Goal: Task Accomplishment & Management: Manage account settings

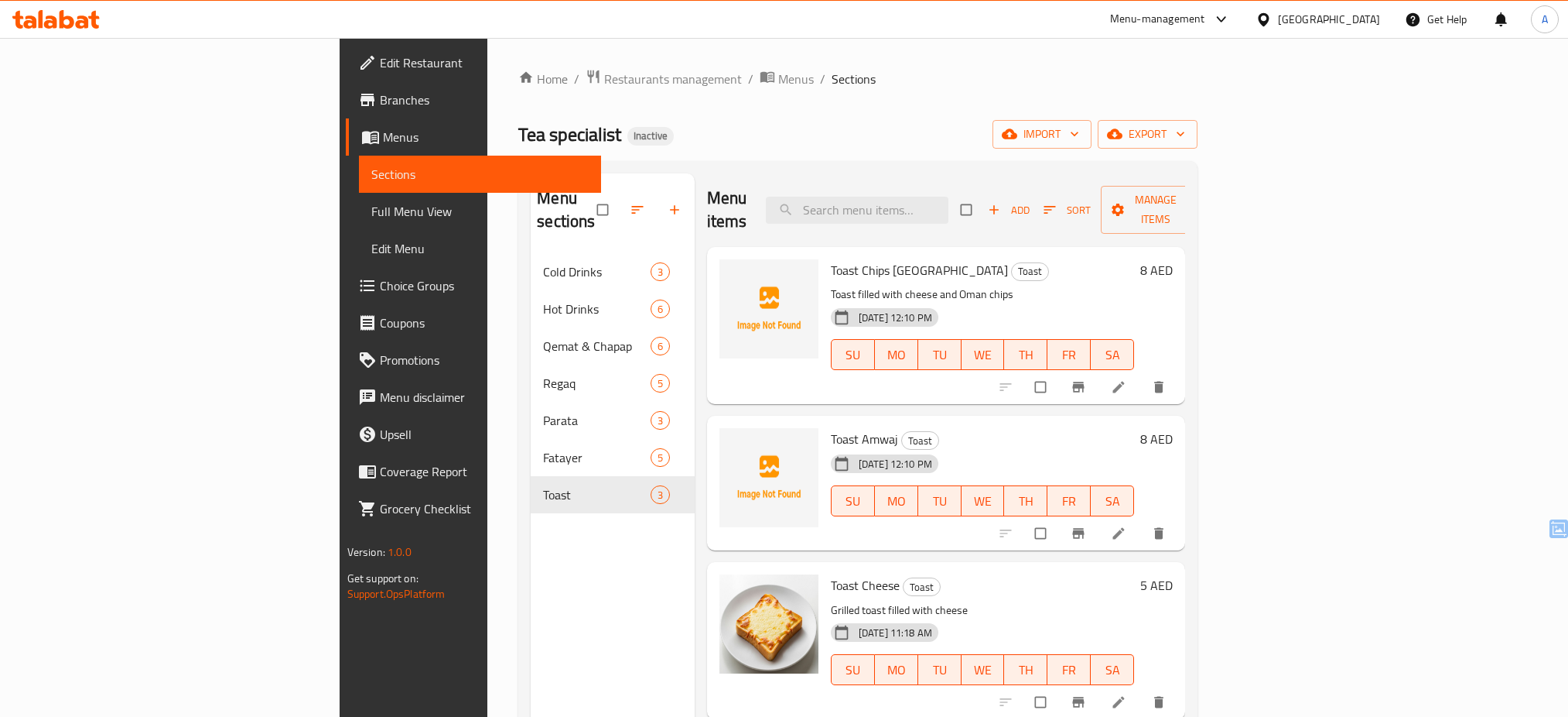
scroll to position [128, 0]
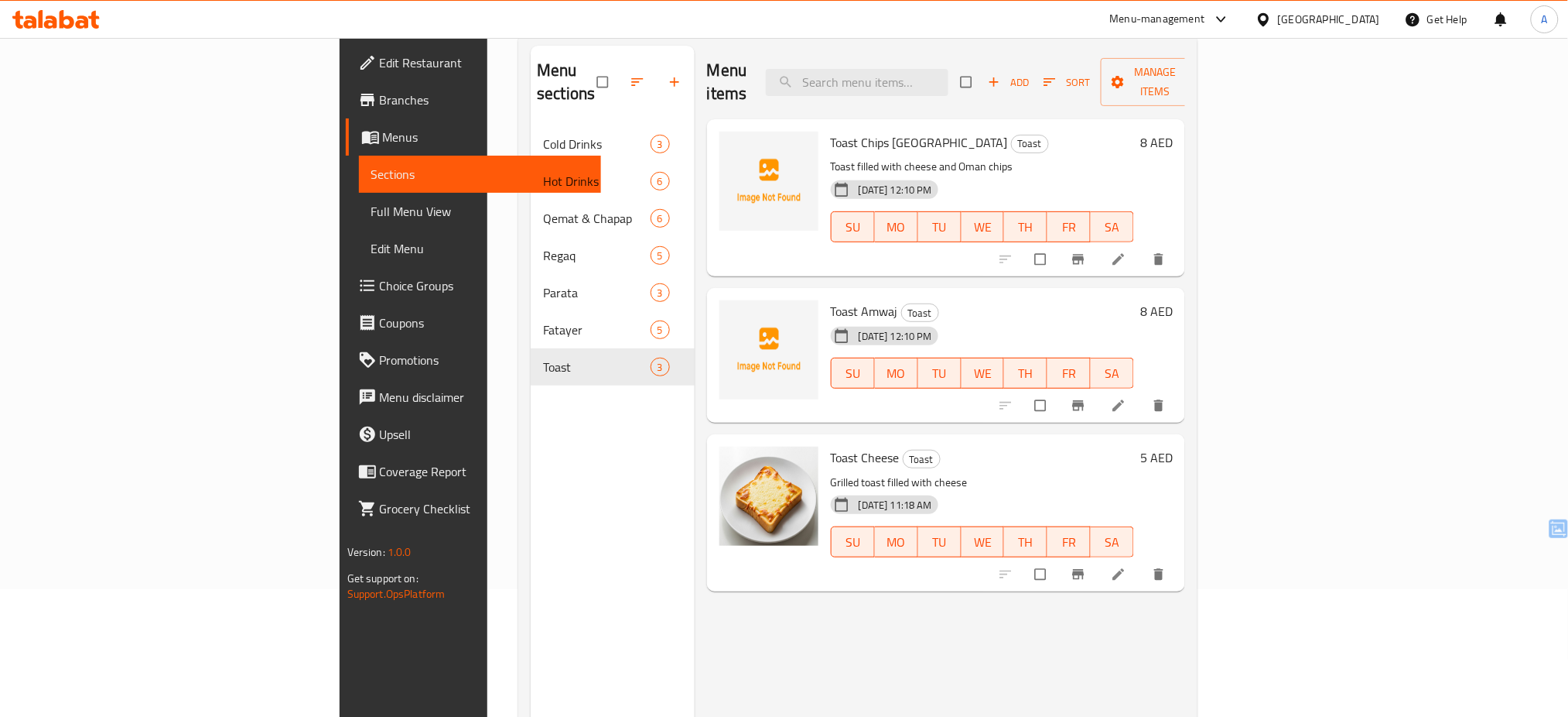
click at [53, 19] on icon at bounding box center [50, 22] width 13 height 13
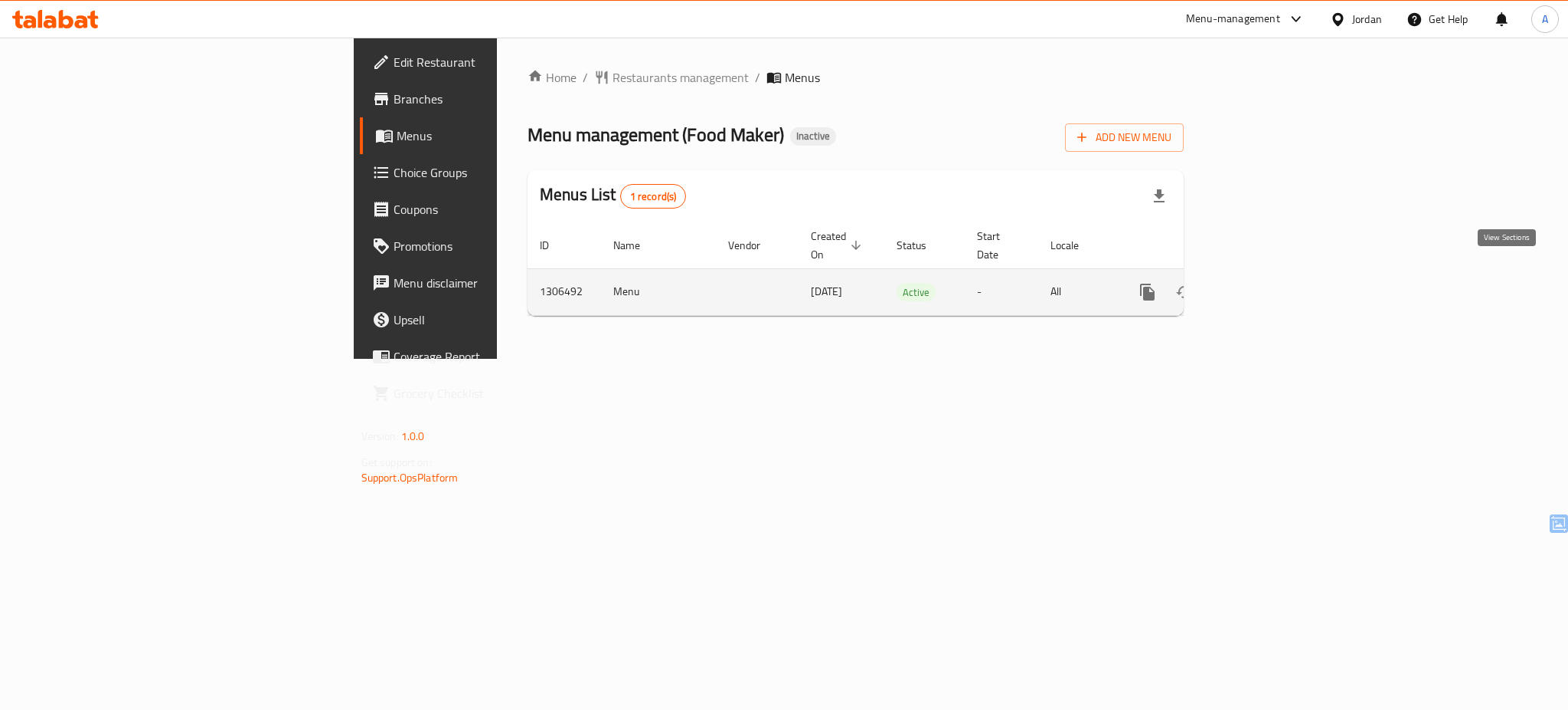
click at [1267, 282] on icon "enhanced table" at bounding box center [1258, 291] width 18 height 19
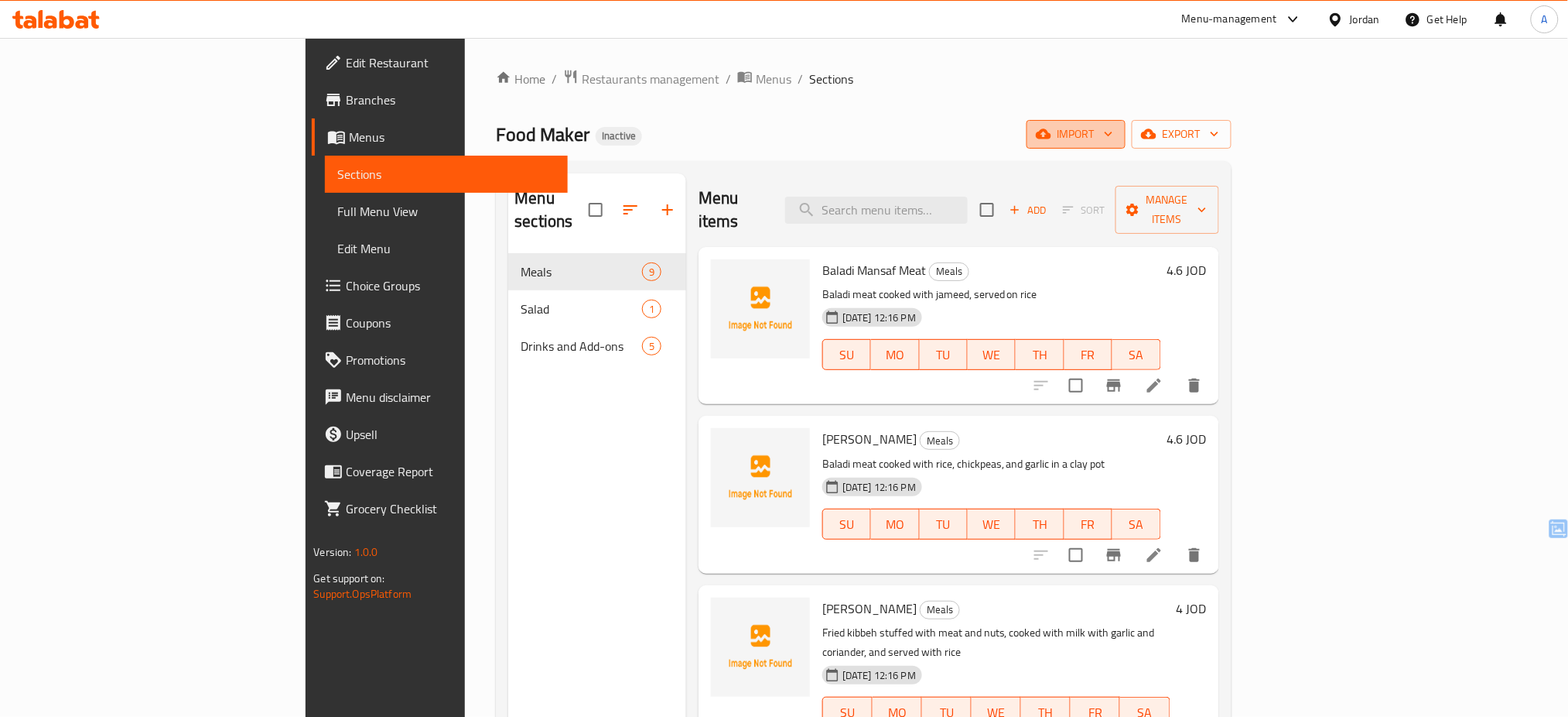
click at [1113, 132] on span "import" at bounding box center [1076, 135] width 75 height 20
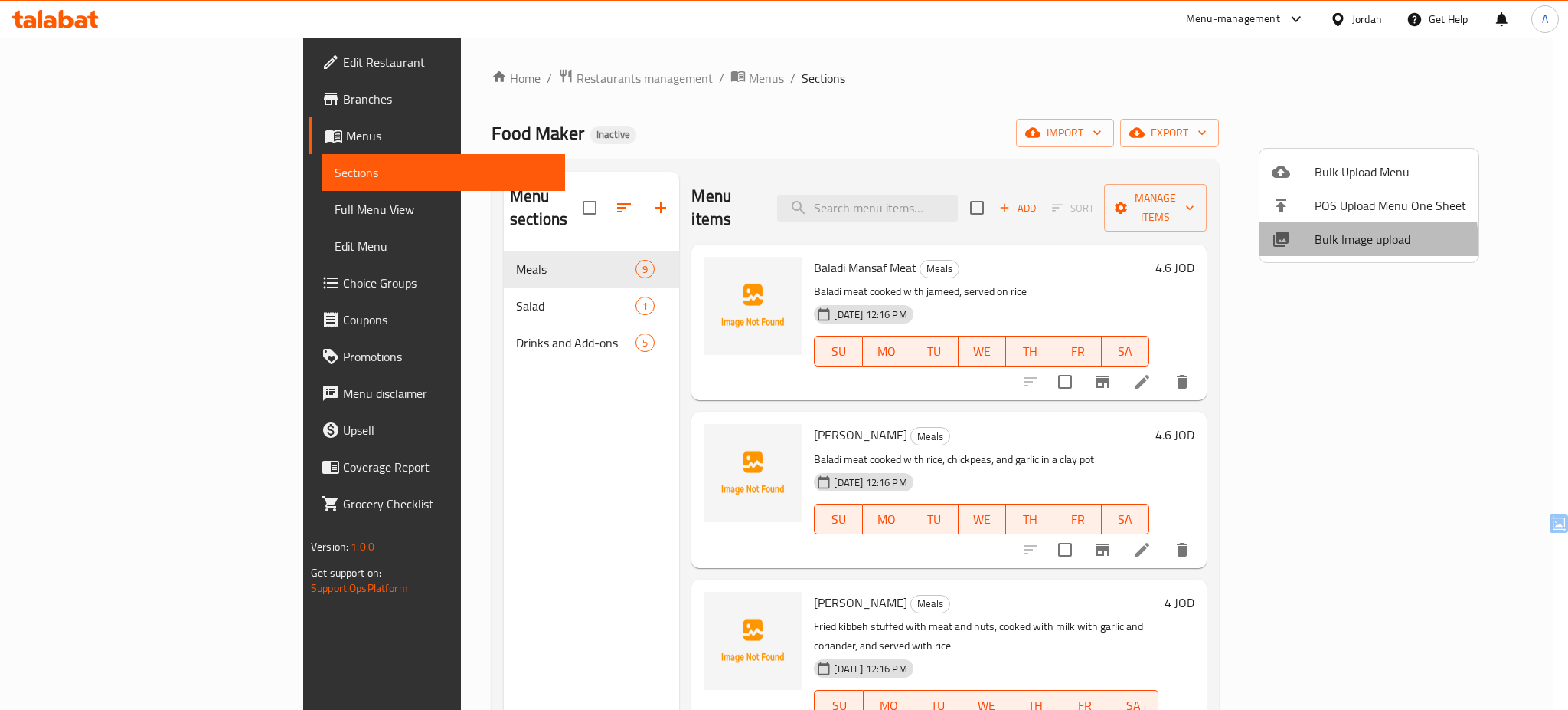
click at [1315, 243] on span "Bulk Image upload" at bounding box center [1391, 239] width 152 height 19
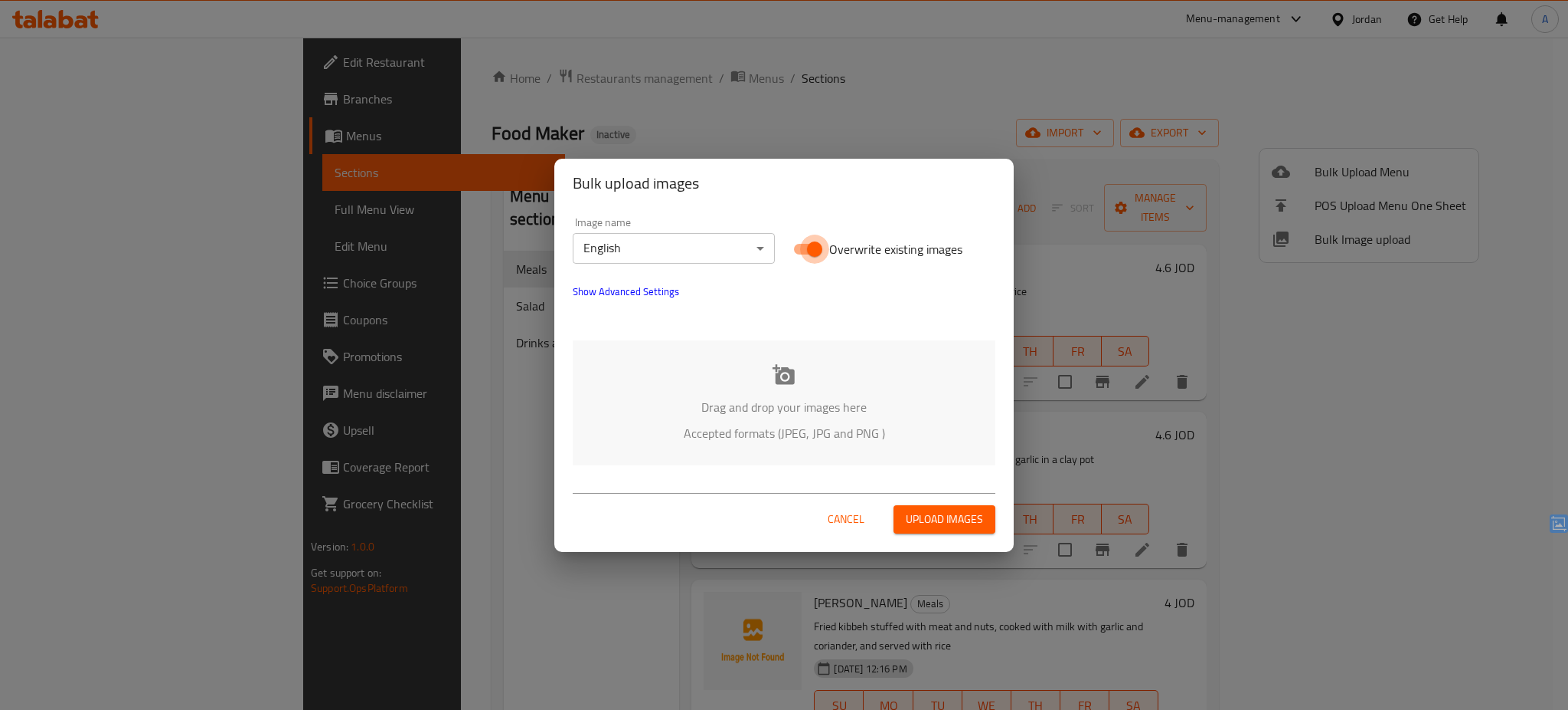
click at [826, 256] on input "Overwrite existing images" at bounding box center [815, 249] width 88 height 29
checkbox input "false"
click at [727, 409] on p "Drag and drop your images here" at bounding box center [784, 406] width 377 height 19
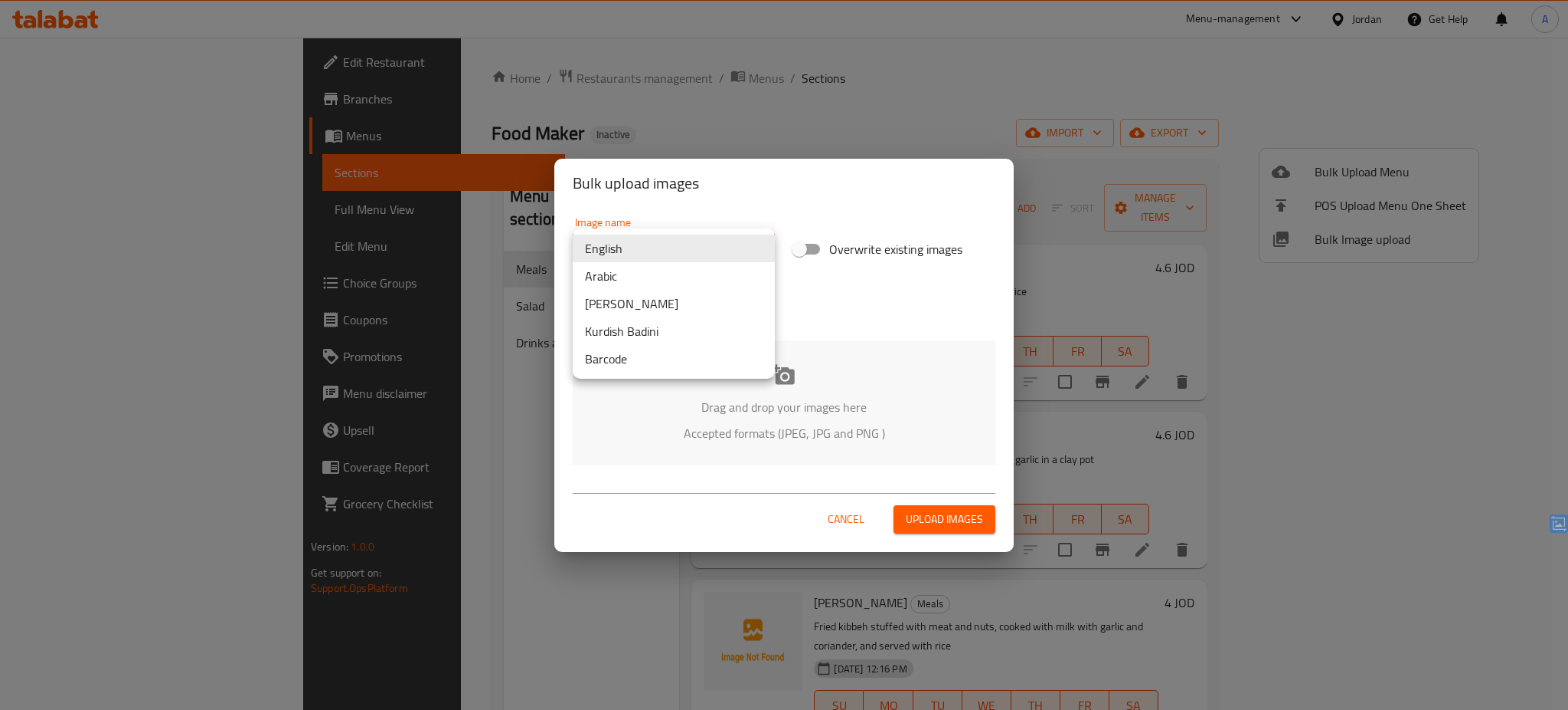
drag, startPoint x: 706, startPoint y: 246, endPoint x: 677, endPoint y: 273, distance: 39.6
click at [677, 273] on body "​ Menu-management Jordan Get Help A Edit Restaurant Branches Menus Sections Ful…" at bounding box center [784, 374] width 1568 height 672
click at [677, 273] on li "Arabic" at bounding box center [675, 276] width 202 height 27
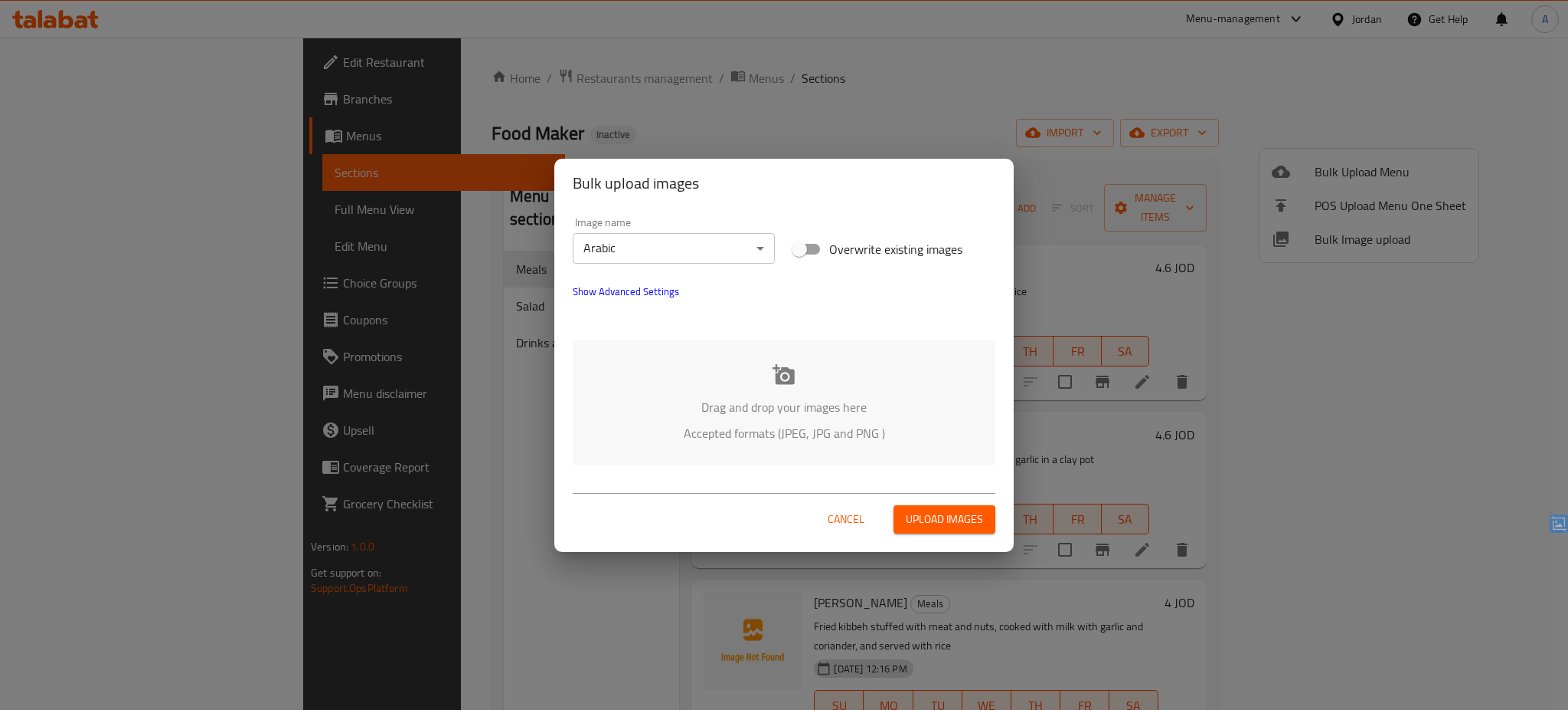
click at [742, 390] on div "Drag and drop your images here Accepted formats (JPEG, JPG and PNG )" at bounding box center [784, 402] width 422 height 125
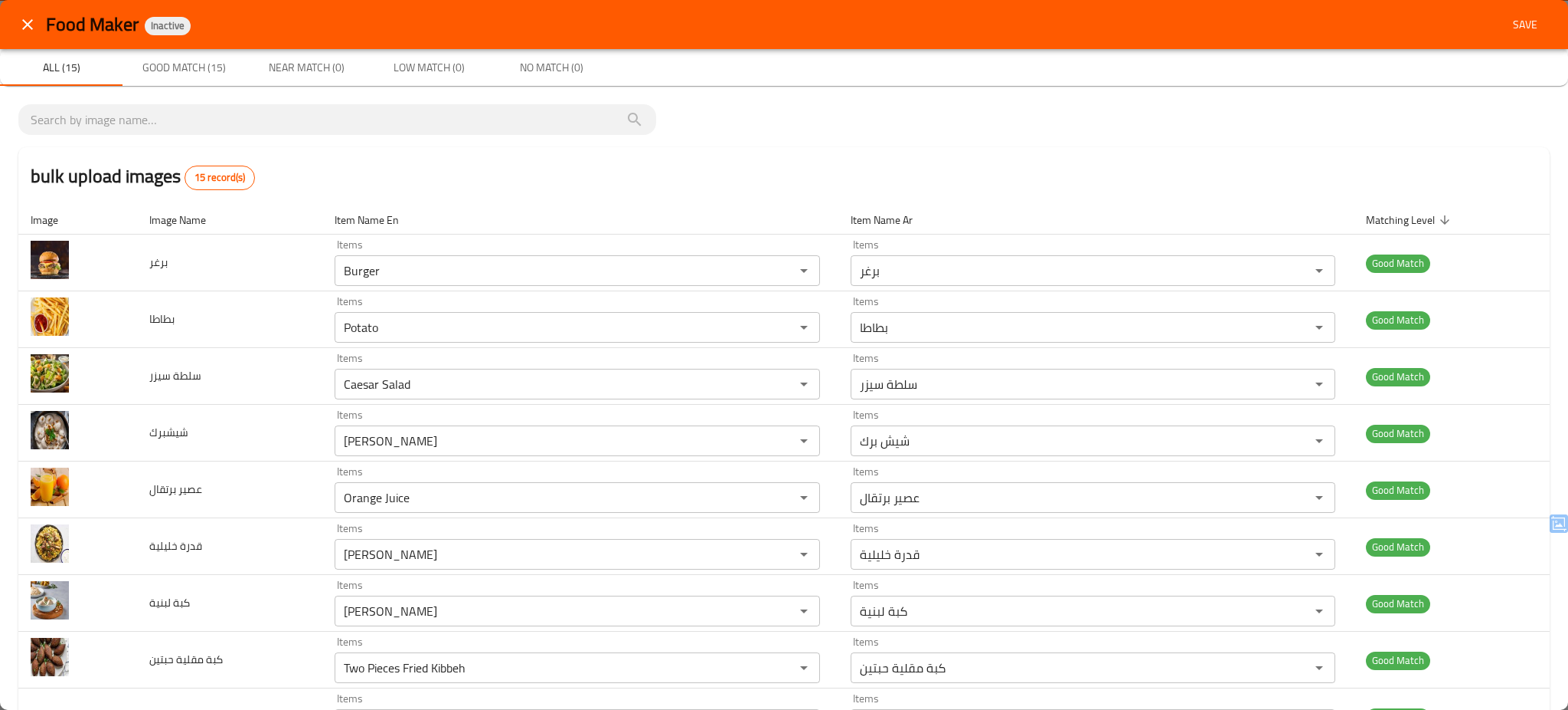
drag, startPoint x: 1550, startPoint y: 178, endPoint x: 1561, endPoint y: 393, distance: 215.3
click at [1561, 393] on div "Food Maker Inactive Save All (15) Good Match (15) Near Match (0) Low Match (0) …" at bounding box center [784, 355] width 1568 height 710
click at [1404, 172] on div "bulk upload images 15 record(s)" at bounding box center [784, 176] width 1532 height 58
click at [1517, 20] on span "Save" at bounding box center [1525, 25] width 37 height 19
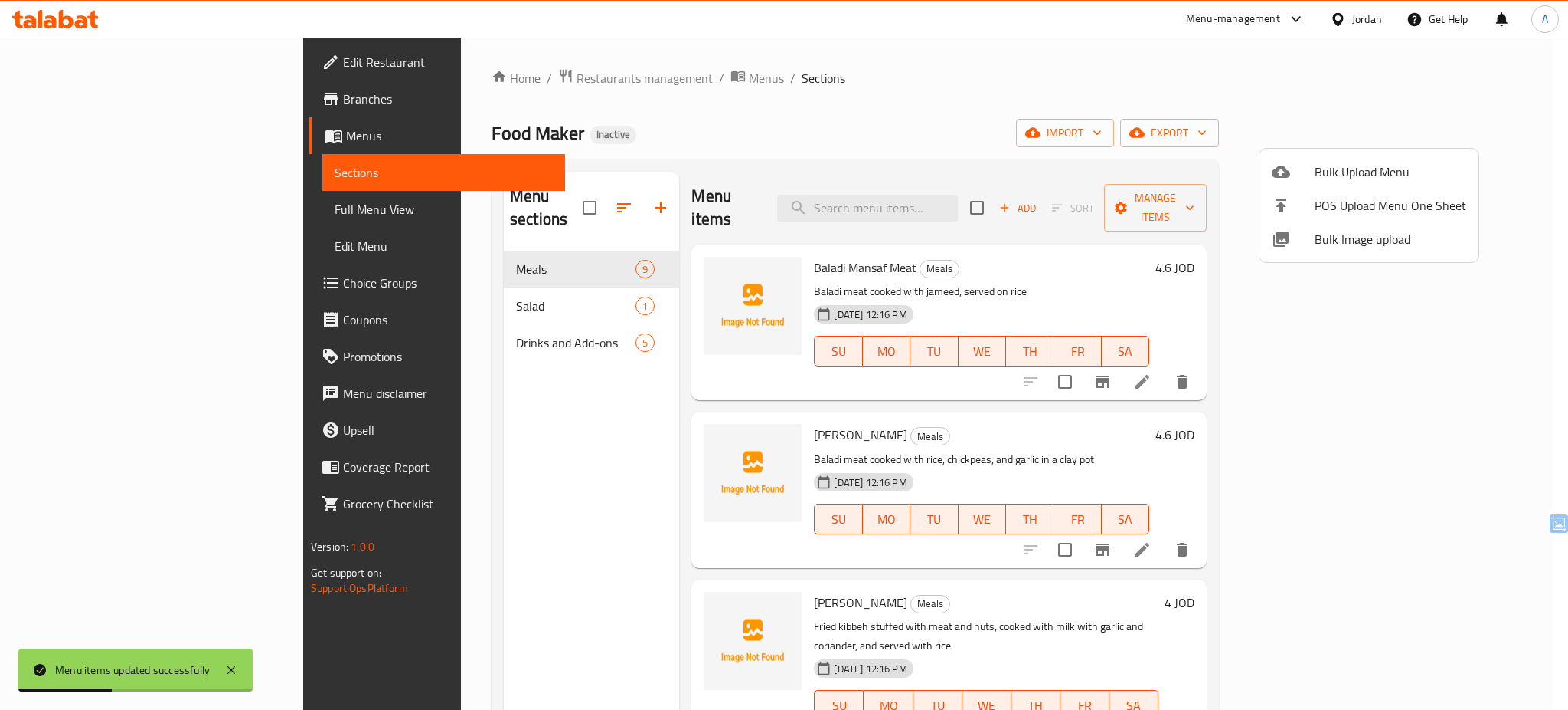
click at [104, 157] on div at bounding box center [784, 355] width 1568 height 710
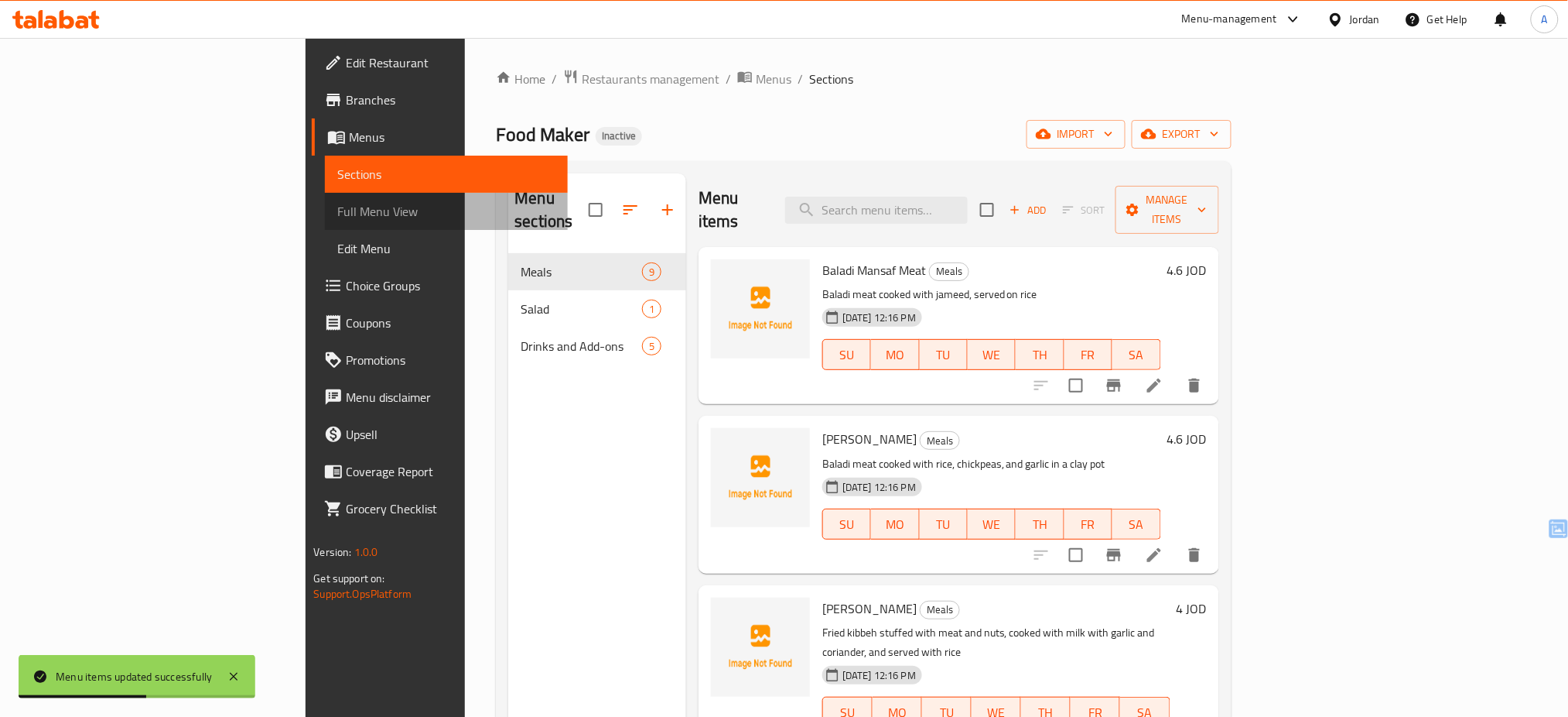
click at [337, 209] on span "Full Menu View" at bounding box center [446, 210] width 218 height 19
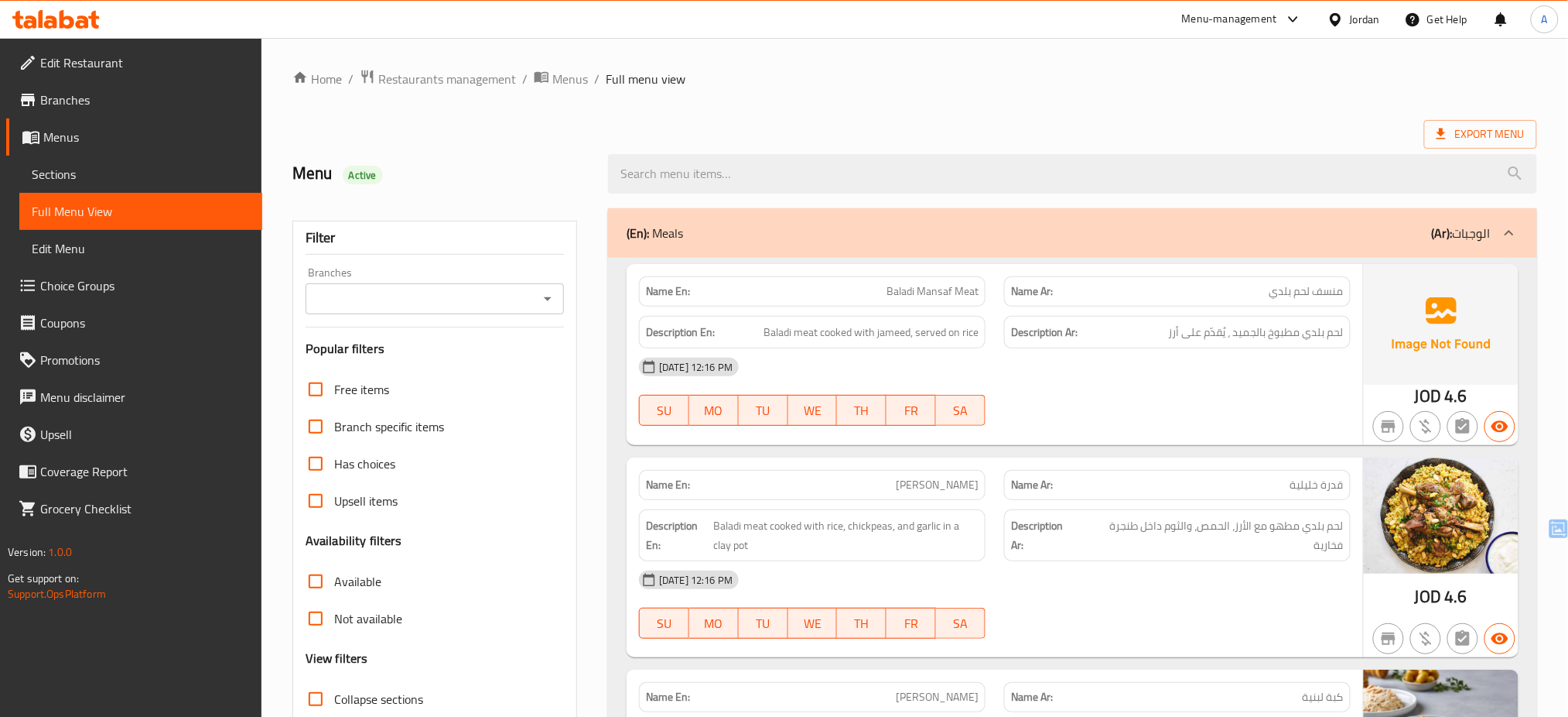
click at [794, 299] on p "Name En: Baladi Mansaf Meat" at bounding box center [812, 291] width 332 height 17
click at [140, 156] on link "Sections" at bounding box center [141, 174] width 243 height 37
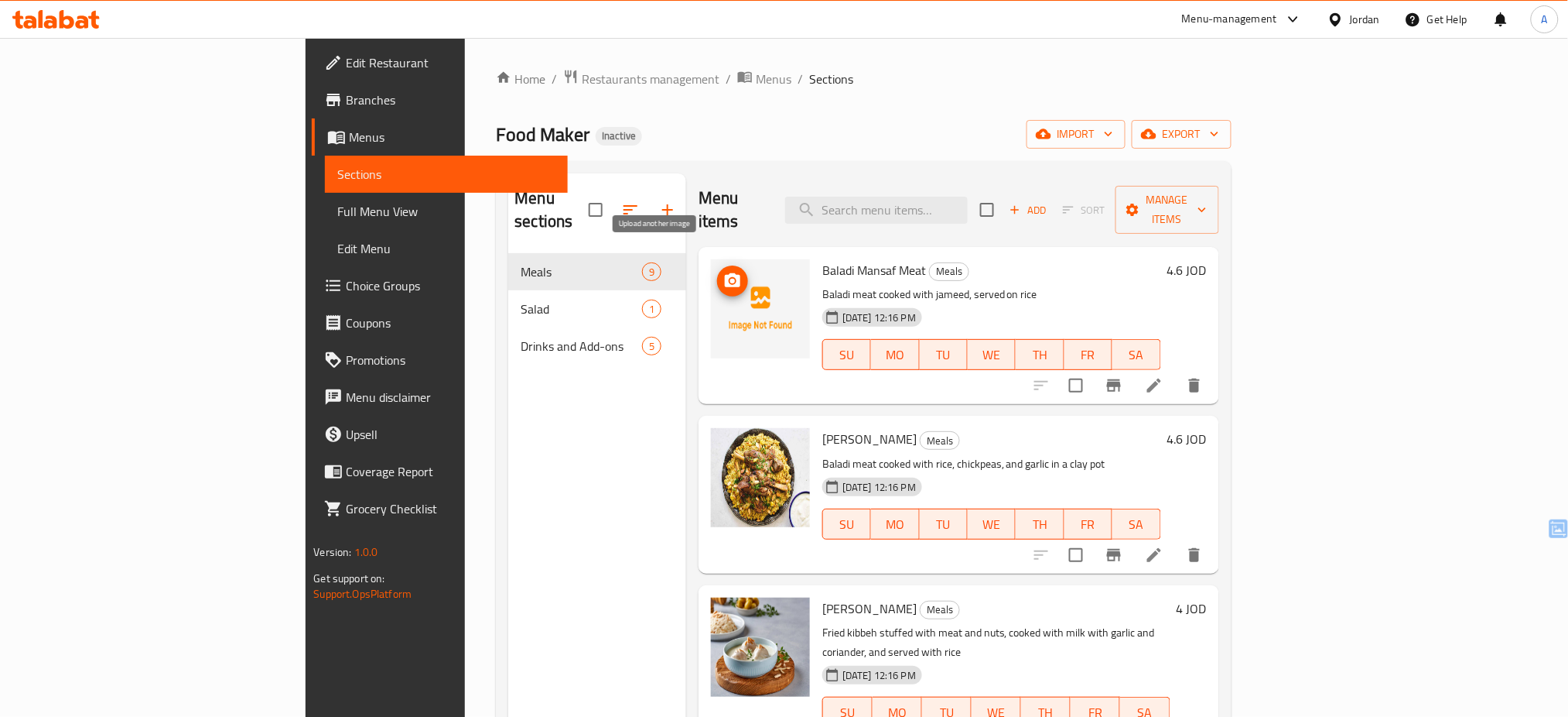
click at [725, 273] on icon "upload picture" at bounding box center [732, 280] width 16 height 14
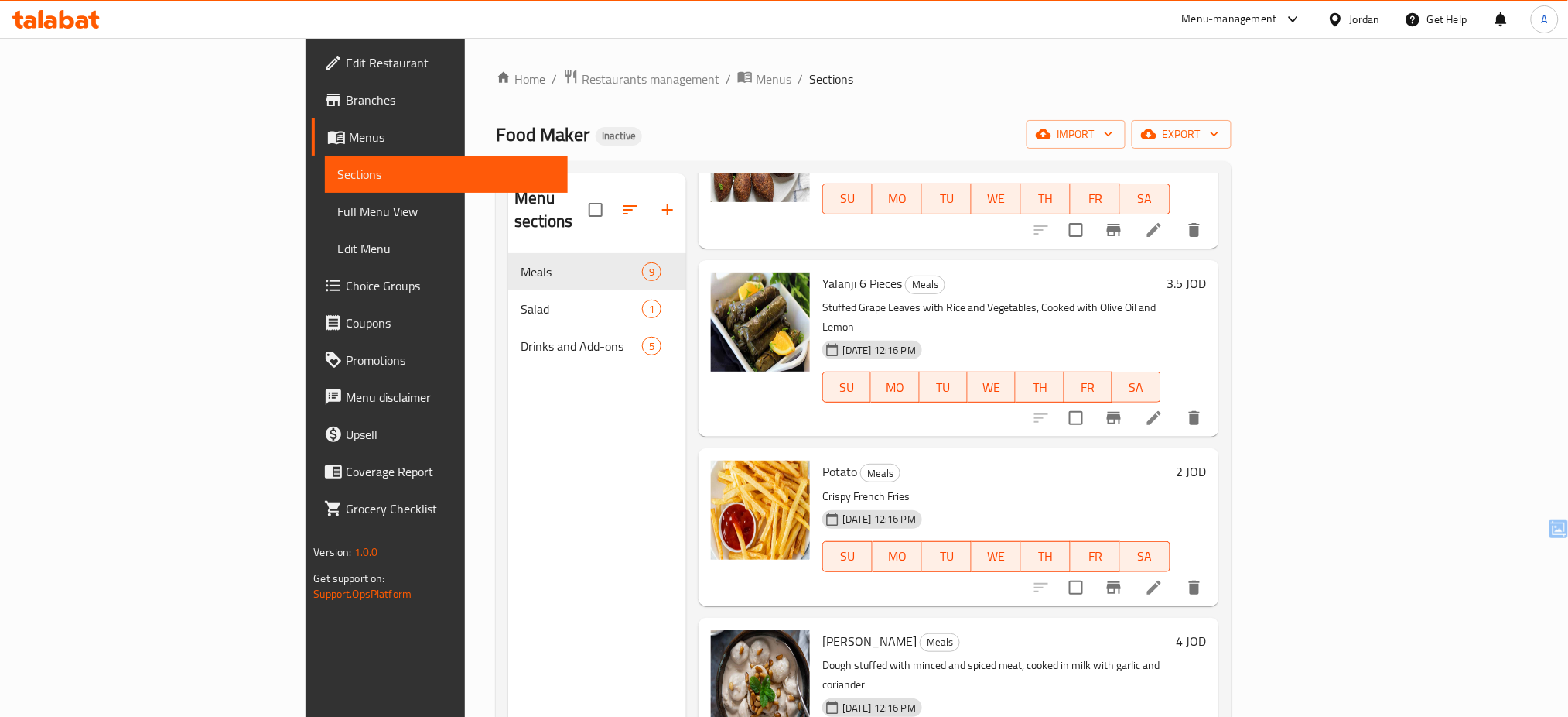
scroll to position [843, 0]
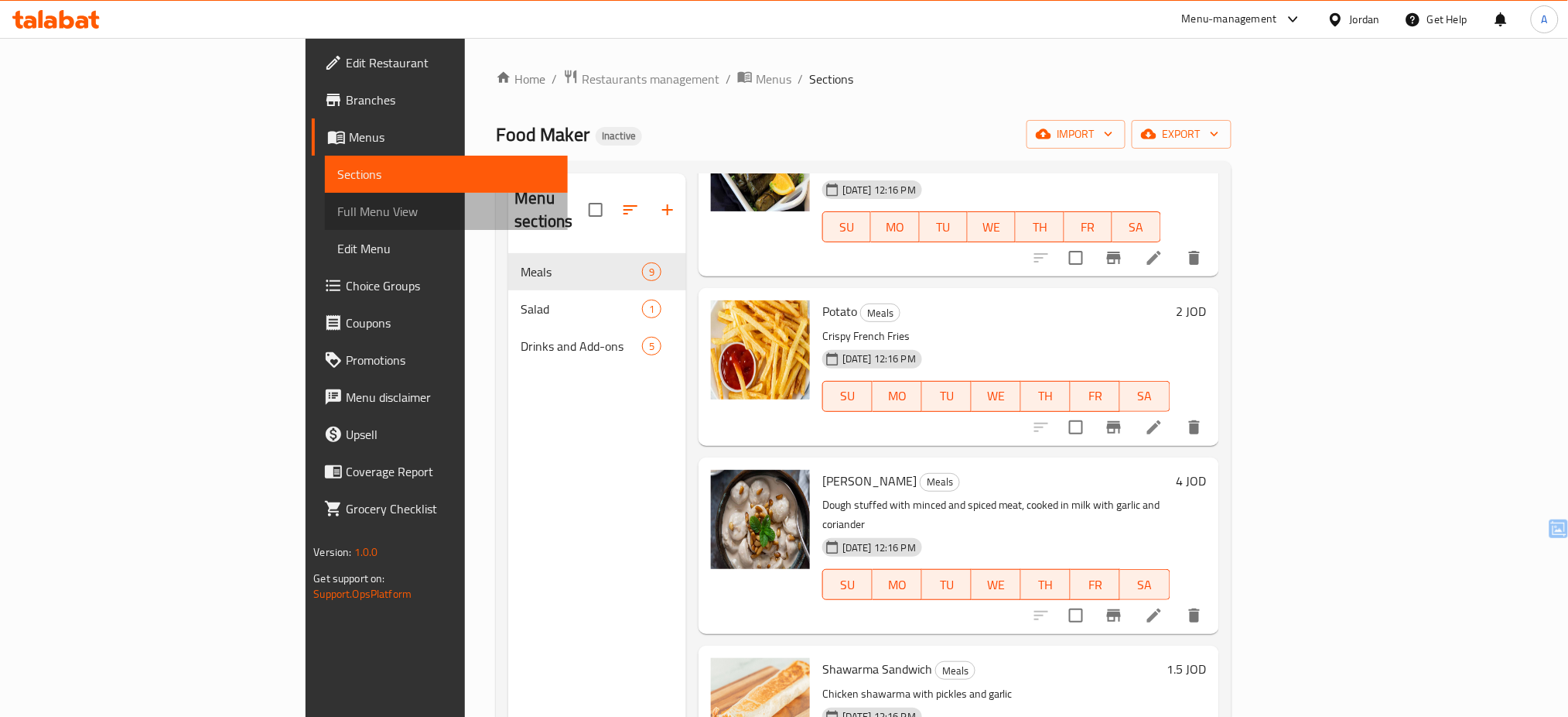
click at [337, 211] on span "Full Menu View" at bounding box center [446, 210] width 218 height 19
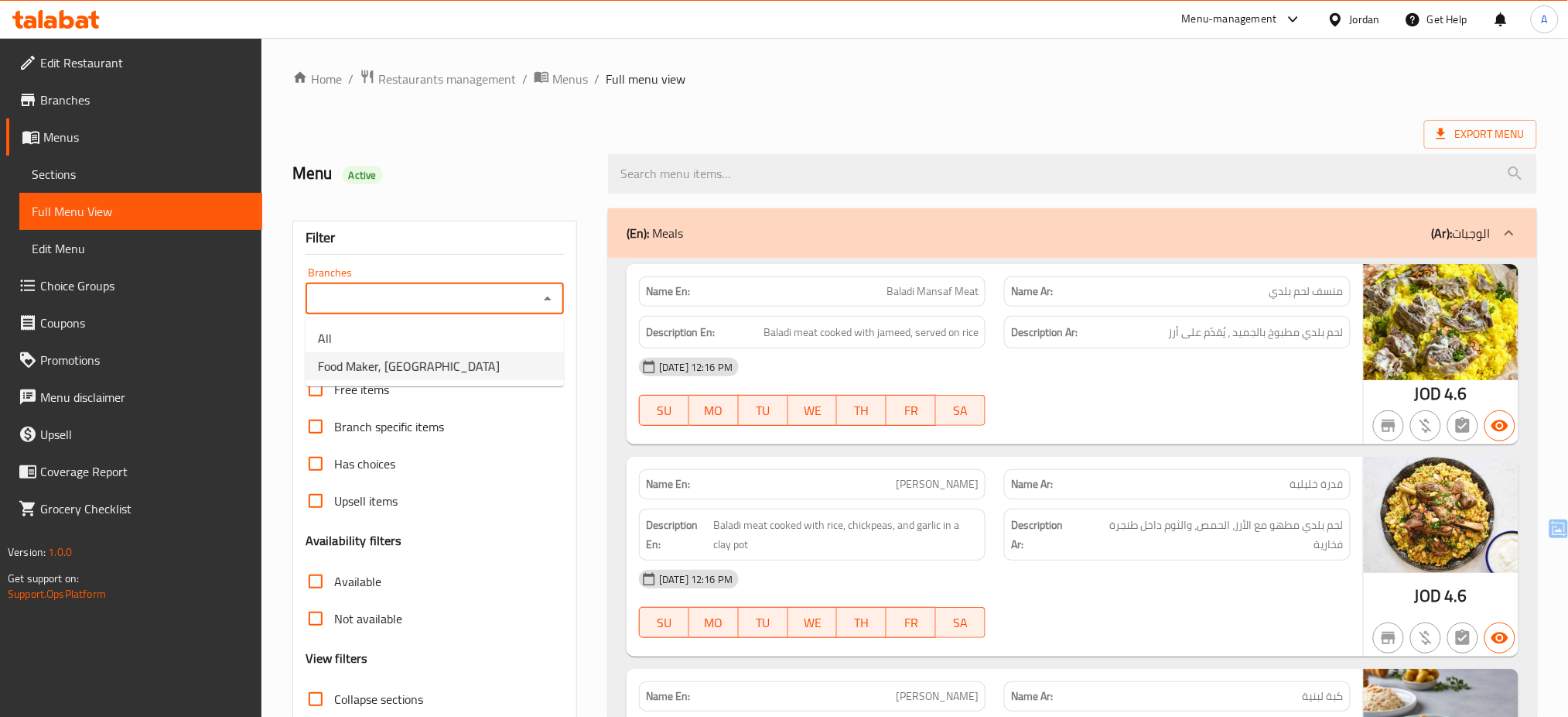
drag, startPoint x: 394, startPoint y: 306, endPoint x: 377, endPoint y: 364, distance: 60.4
click at [377, 364] on body "​ Menu-management Jordan Get Help A Edit Restaurant Branches Menus Sections Ful…" at bounding box center [784, 378] width 1568 height 679
click at [377, 364] on span "Food Maker, [GEOGRAPHIC_DATA]" at bounding box center [408, 366] width 182 height 19
type input "Food Maker, [GEOGRAPHIC_DATA]"
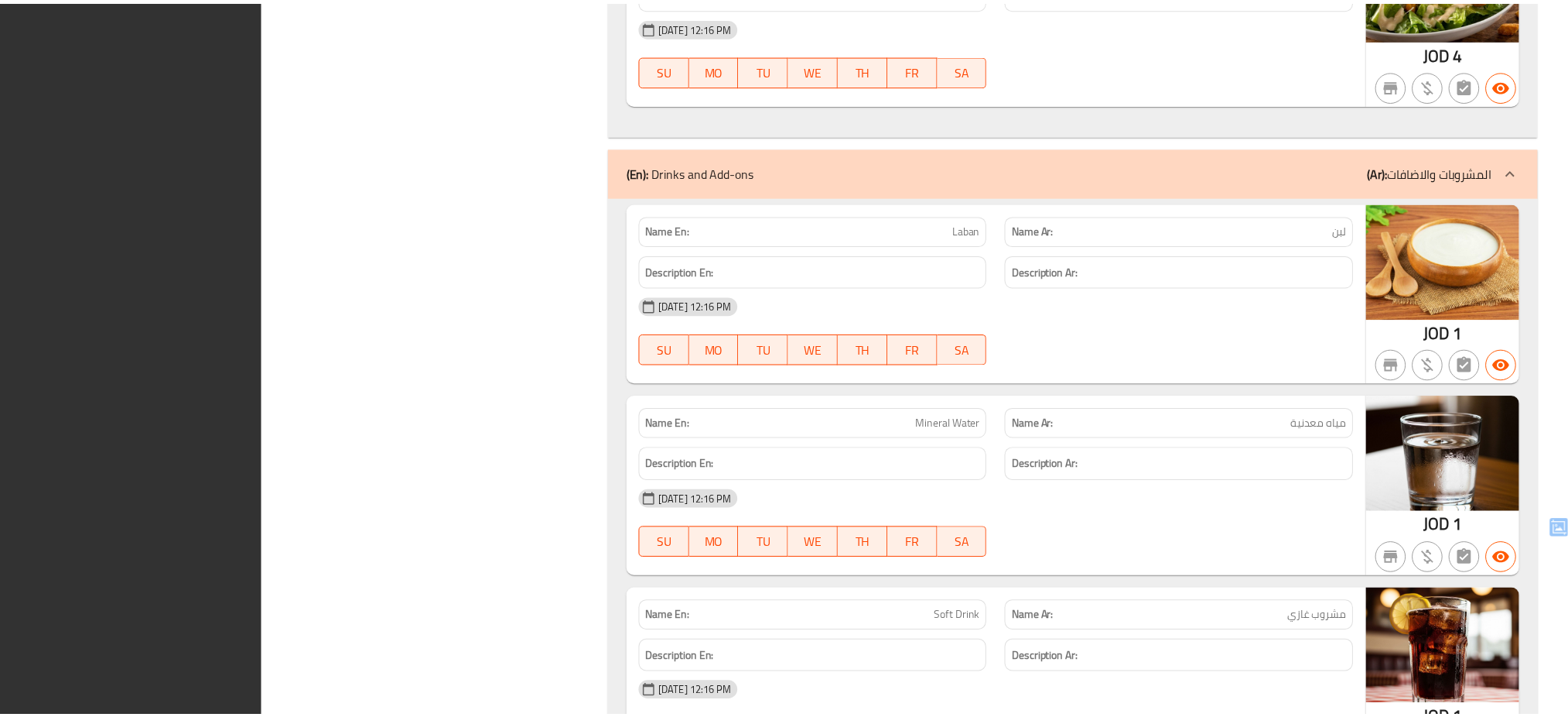
scroll to position [2745, 0]
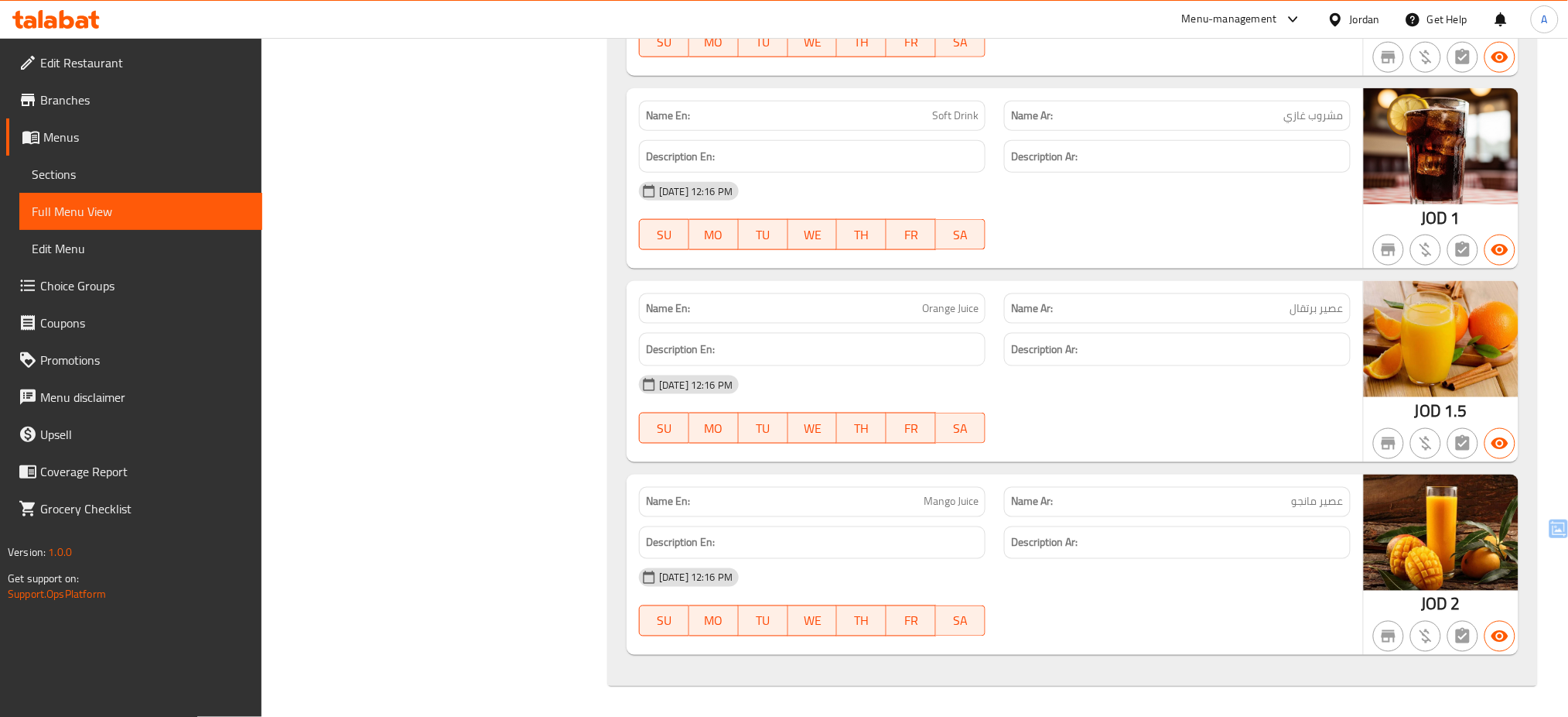
click at [1332, 20] on icon at bounding box center [1335, 19] width 11 height 13
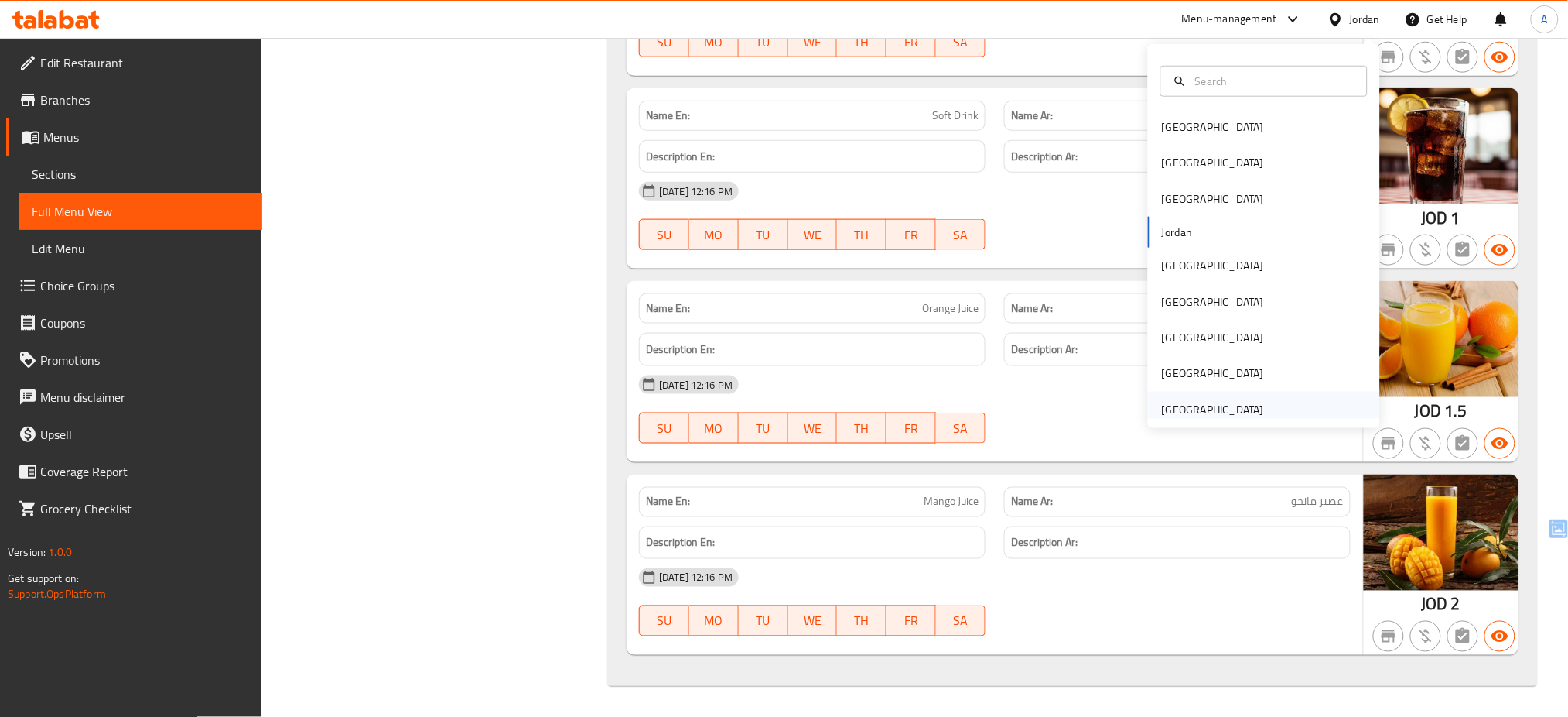
click at [1195, 393] on div "[GEOGRAPHIC_DATA]" at bounding box center [1212, 409] width 127 height 35
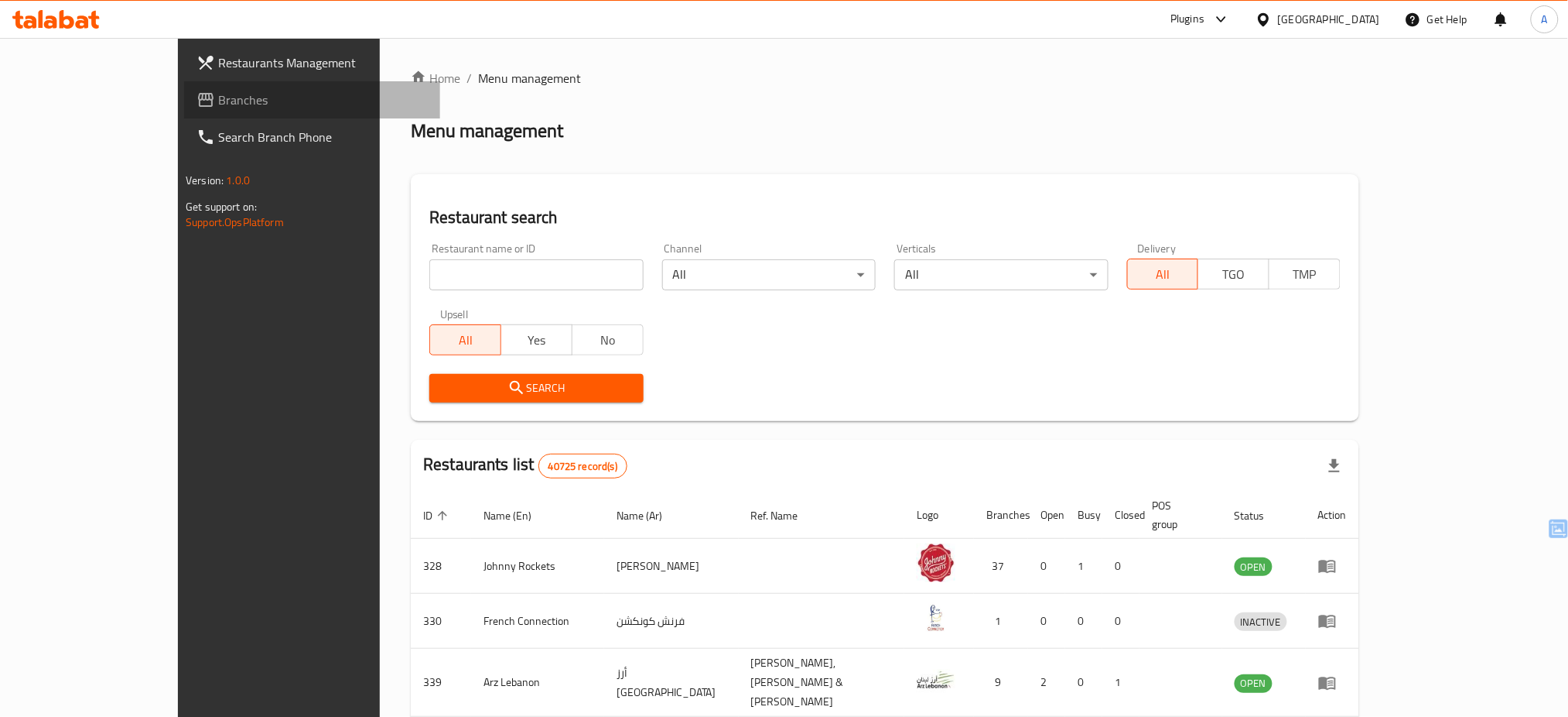
click at [218, 99] on span "Branches" at bounding box center [322, 99] width 209 height 19
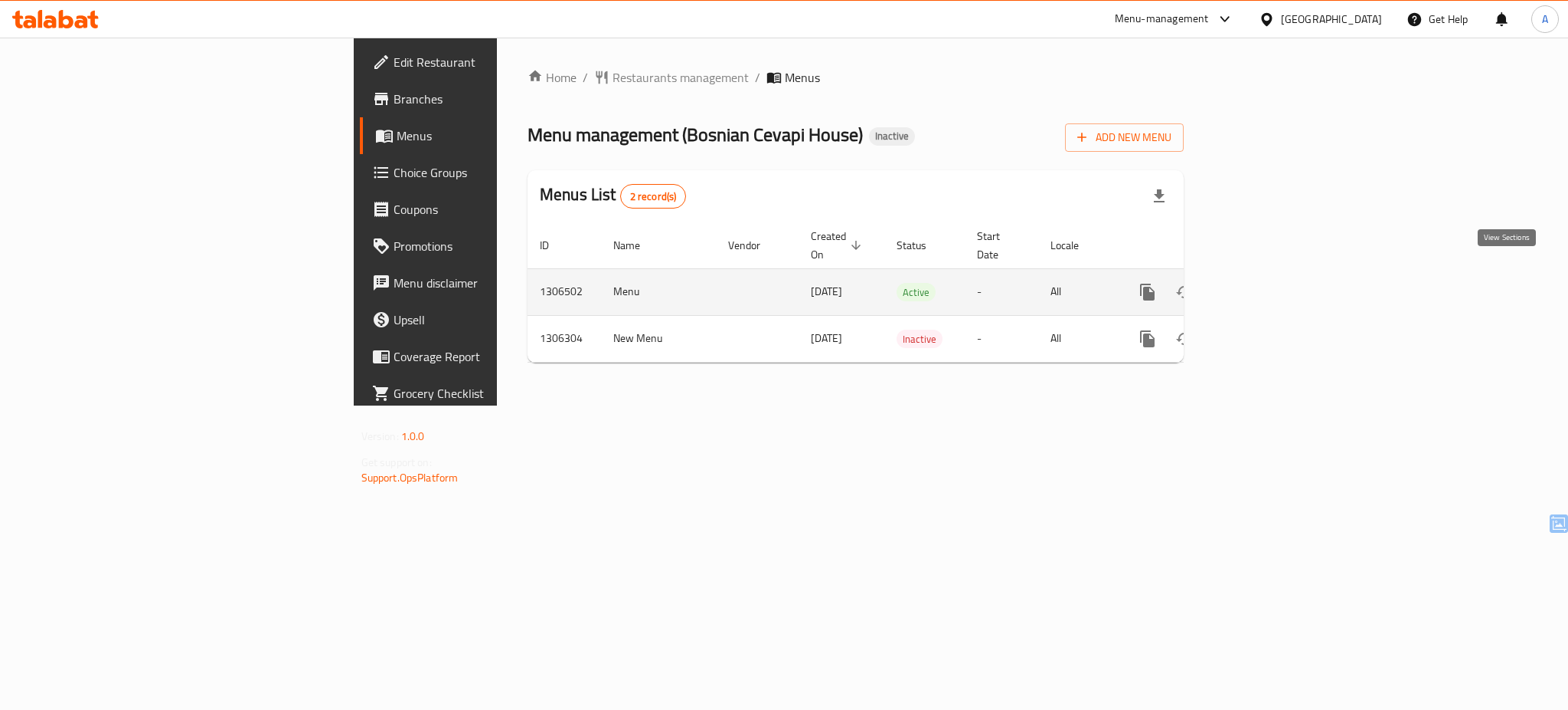
click at [1267, 282] on icon "enhanced table" at bounding box center [1258, 291] width 18 height 19
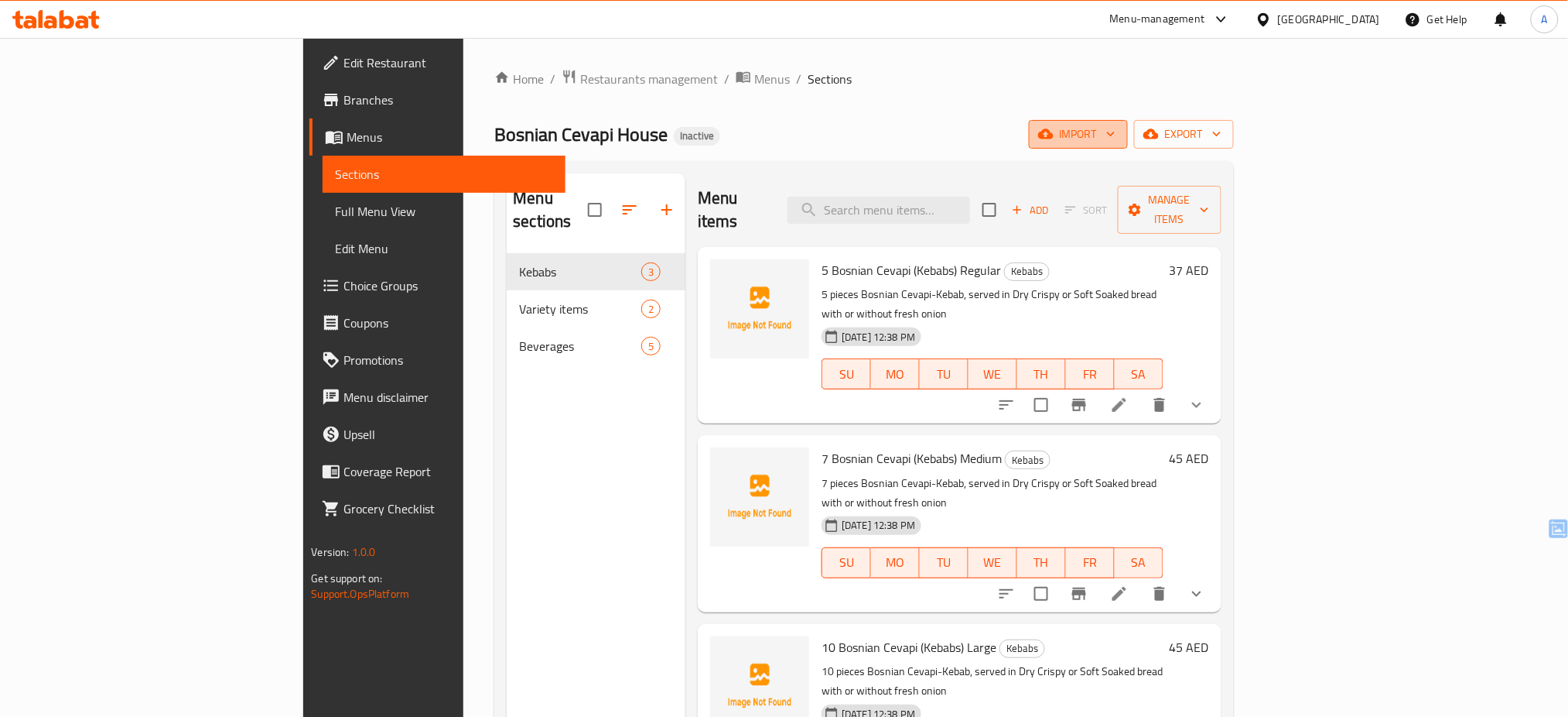
click at [1116, 136] on span "import" at bounding box center [1078, 135] width 75 height 20
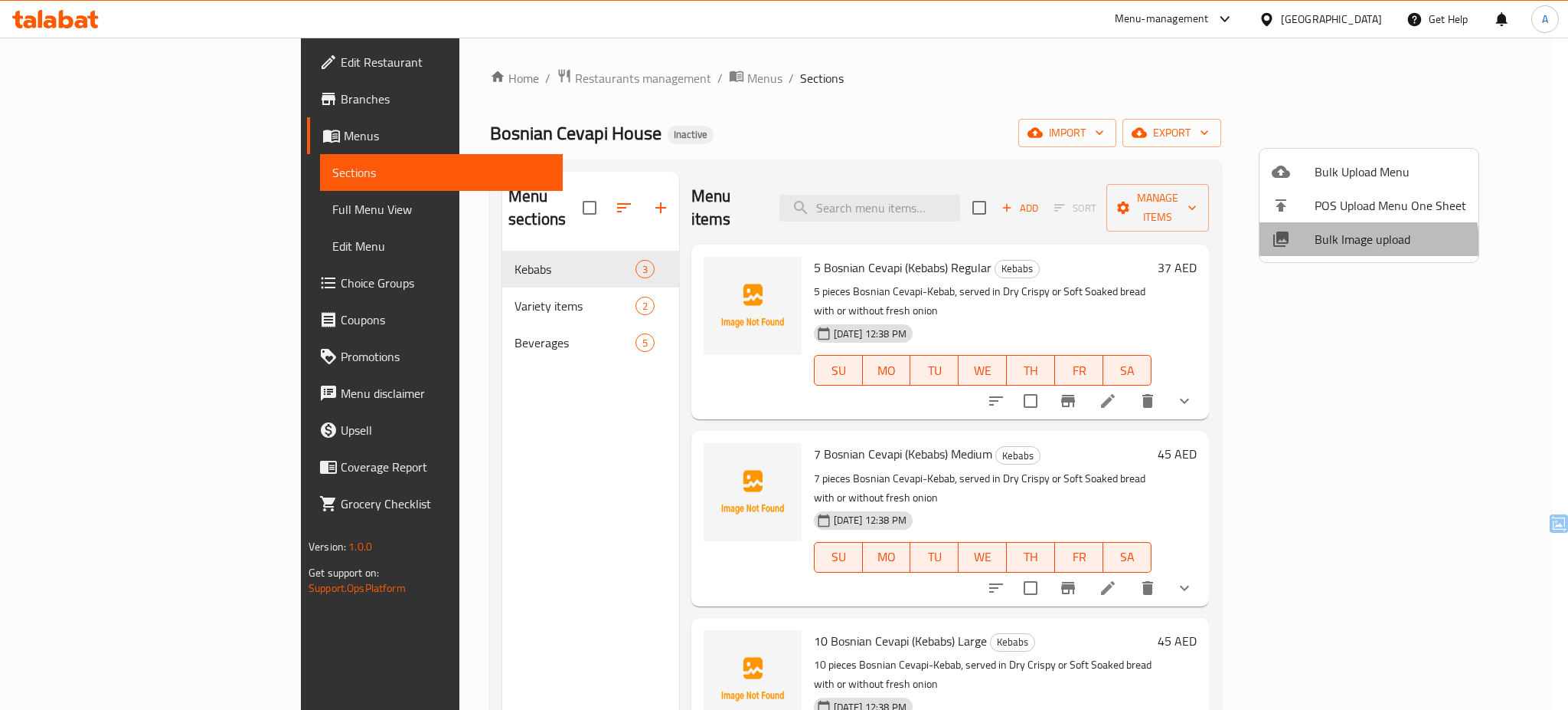
click at [1336, 246] on span "Bulk Image upload" at bounding box center [1391, 239] width 152 height 19
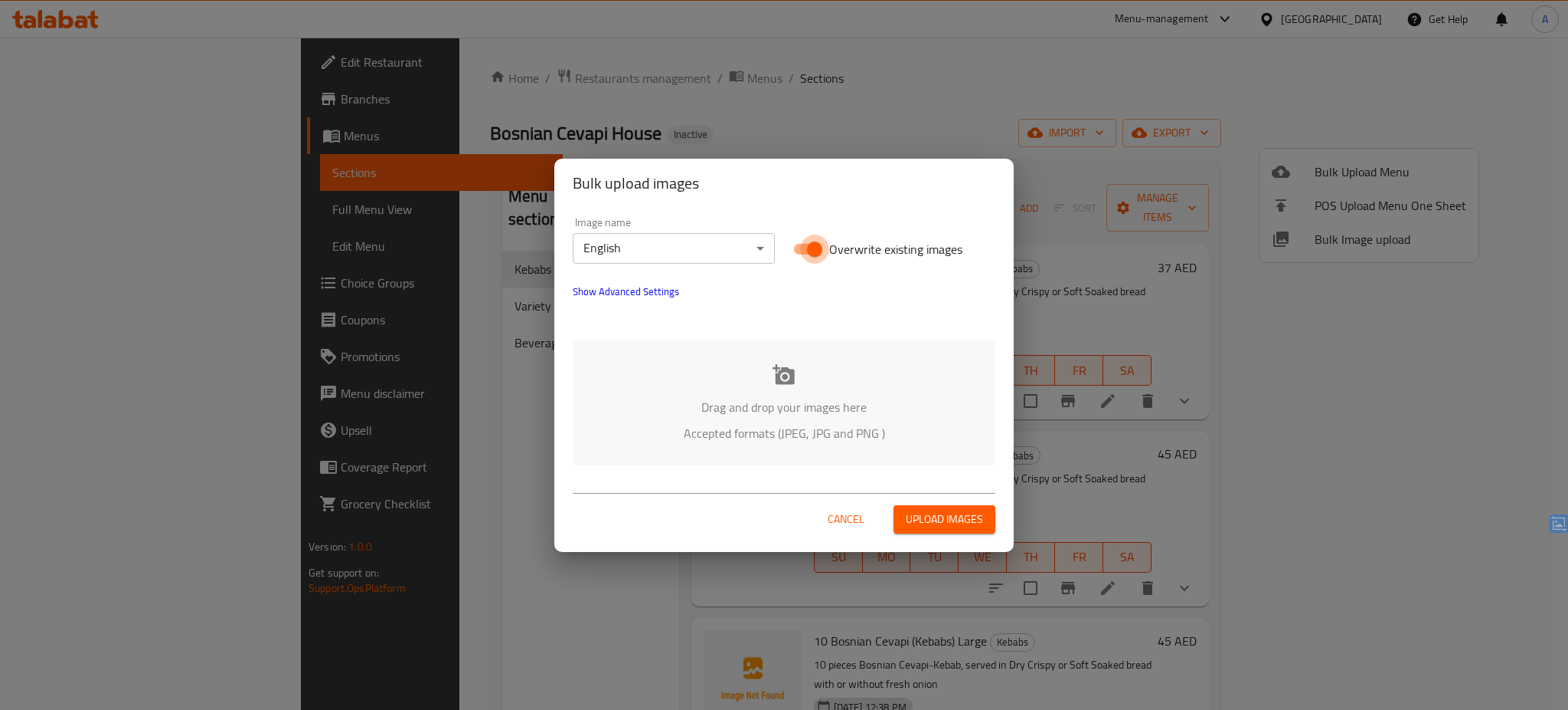
click at [825, 243] on input "Overwrite existing images" at bounding box center [815, 249] width 88 height 29
checkbox input "false"
click at [782, 353] on div "Drag and drop your images here Accepted formats (JPEG, JPG and PNG )" at bounding box center [784, 402] width 422 height 125
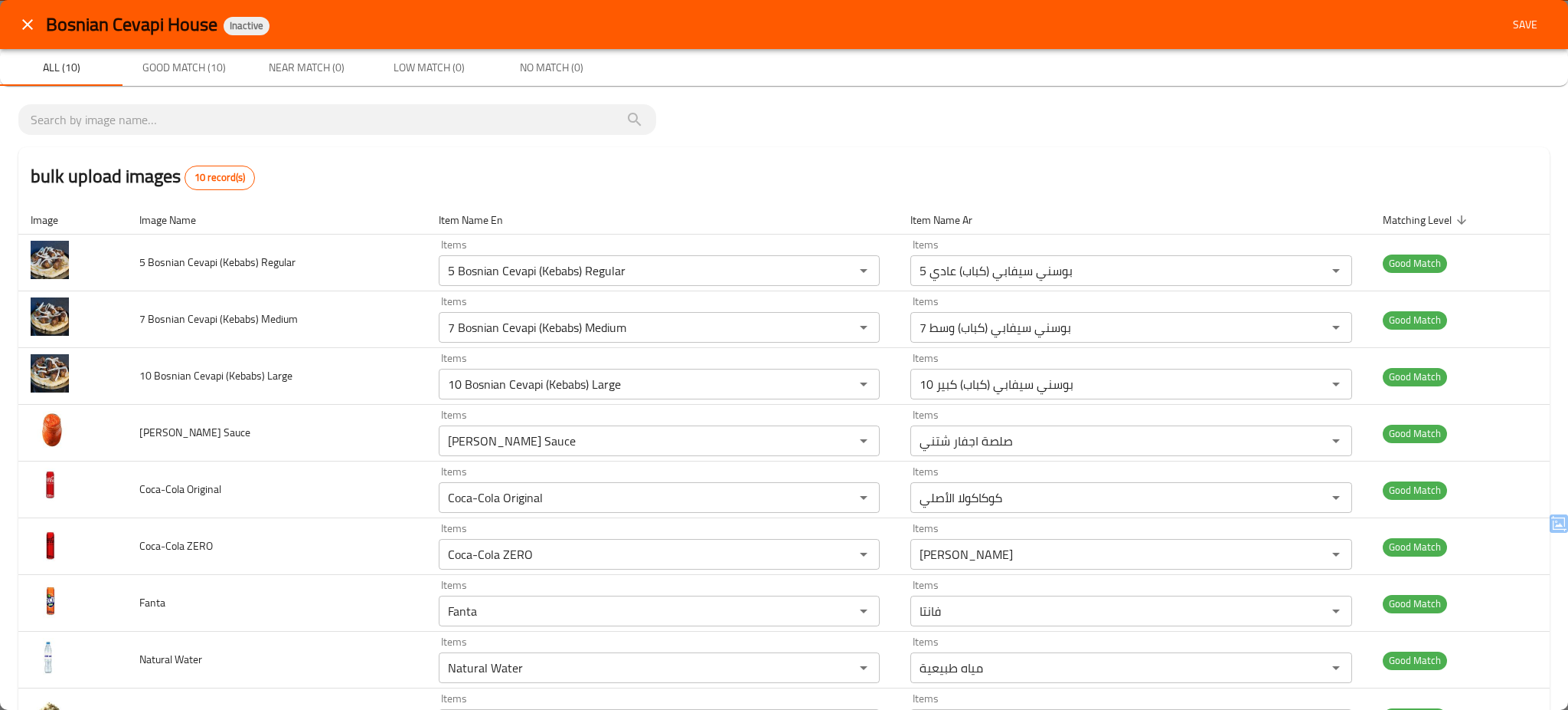
scroll to position [123, 0]
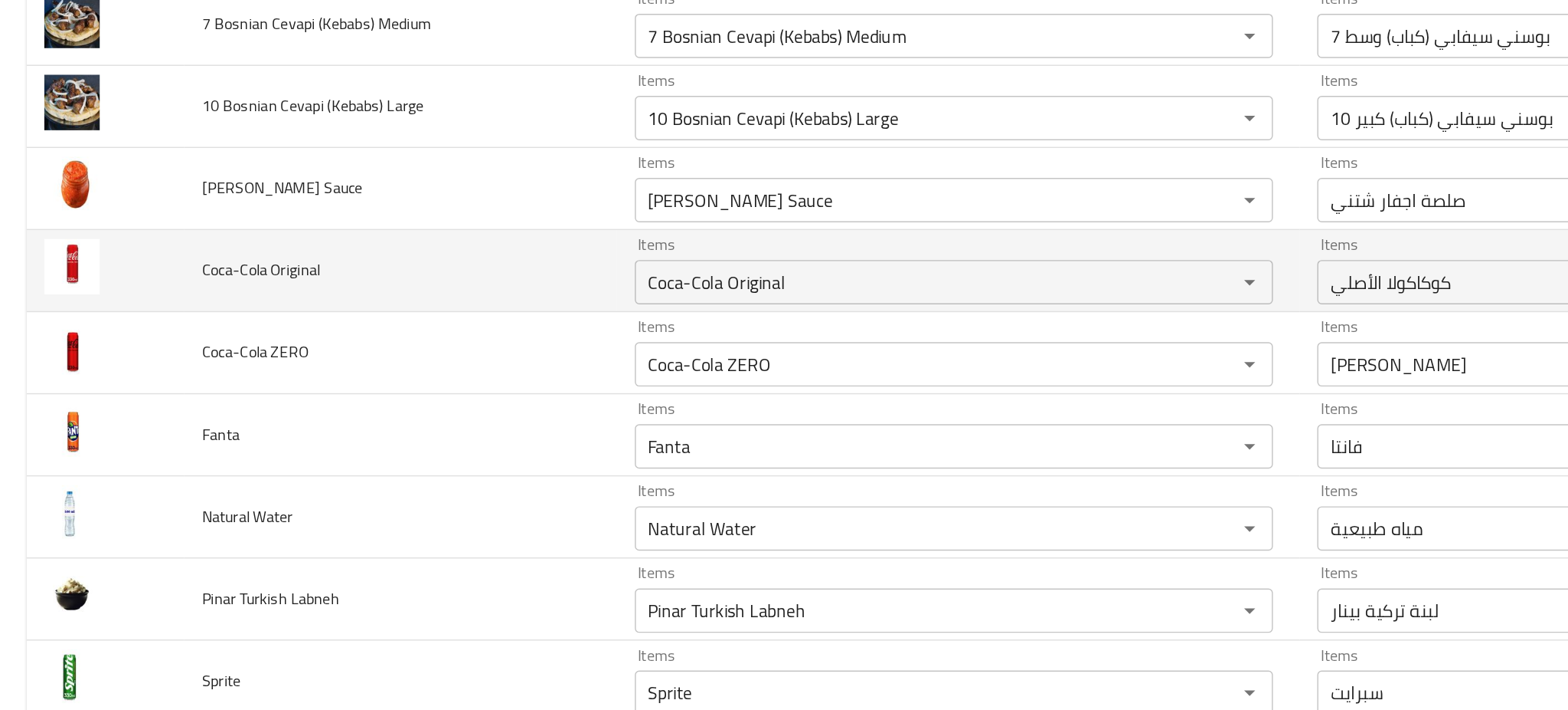
click at [389, 369] on td "Coca-Cola Original" at bounding box center [277, 367] width 300 height 56
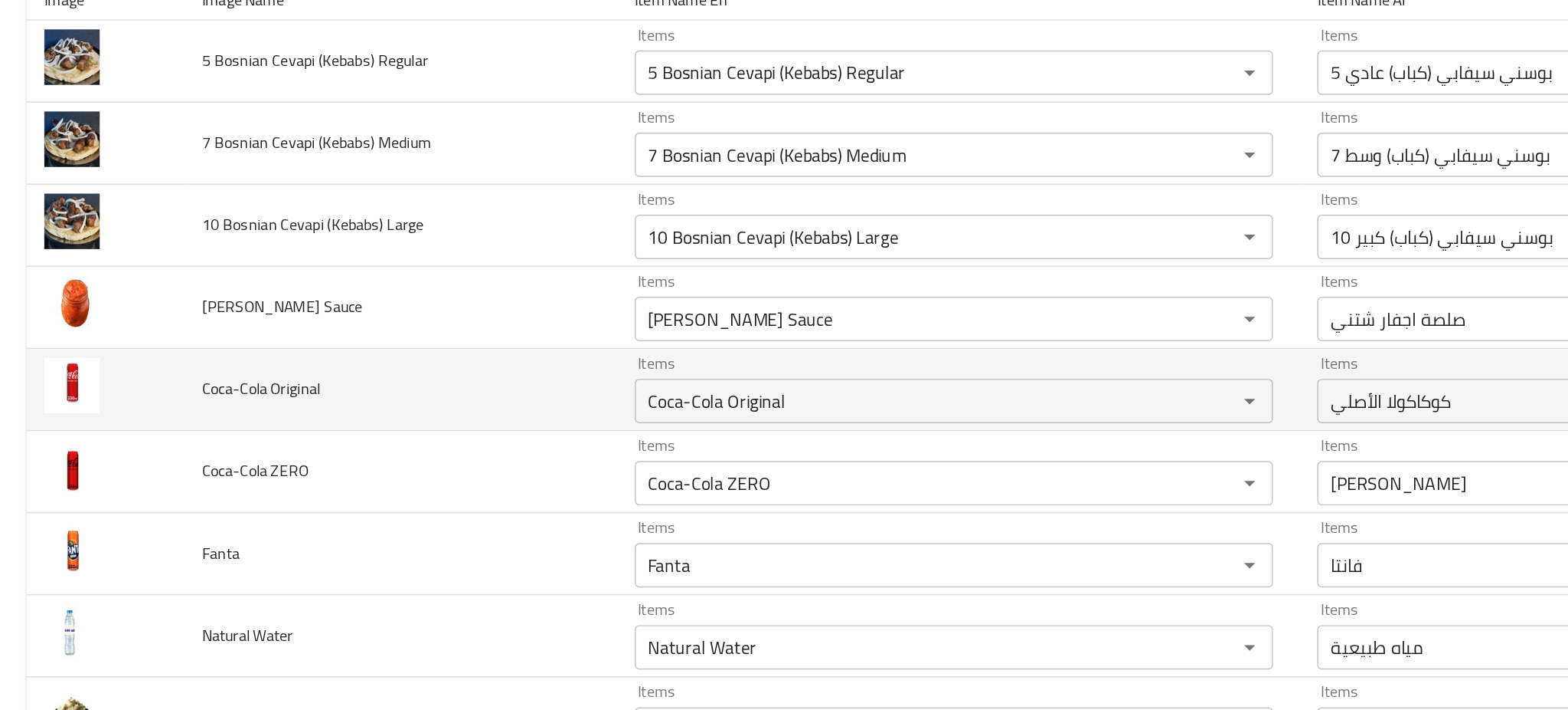
scroll to position [0, 0]
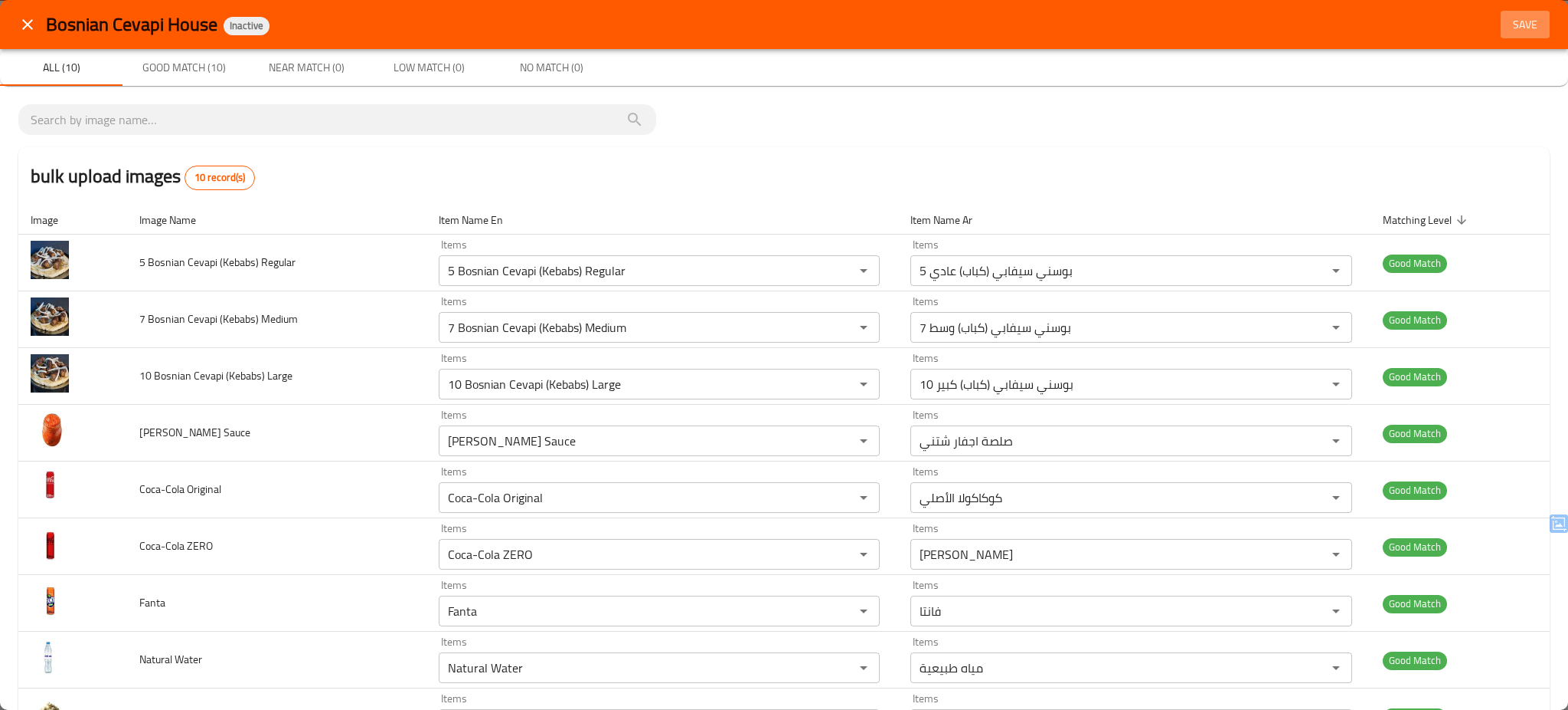
click at [1514, 28] on span "Save" at bounding box center [1525, 25] width 37 height 19
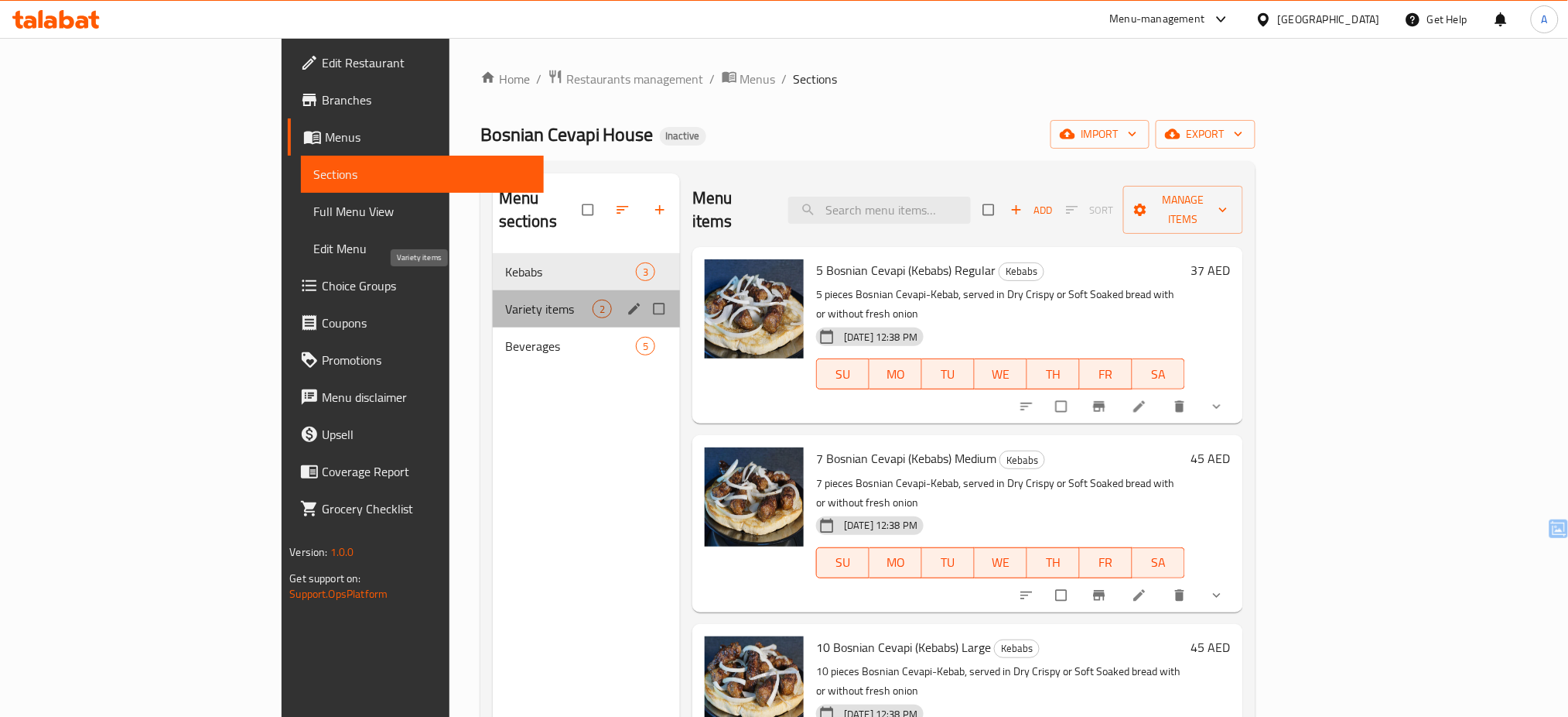
click at [505, 299] on span "Variety items" at bounding box center [549, 308] width 87 height 19
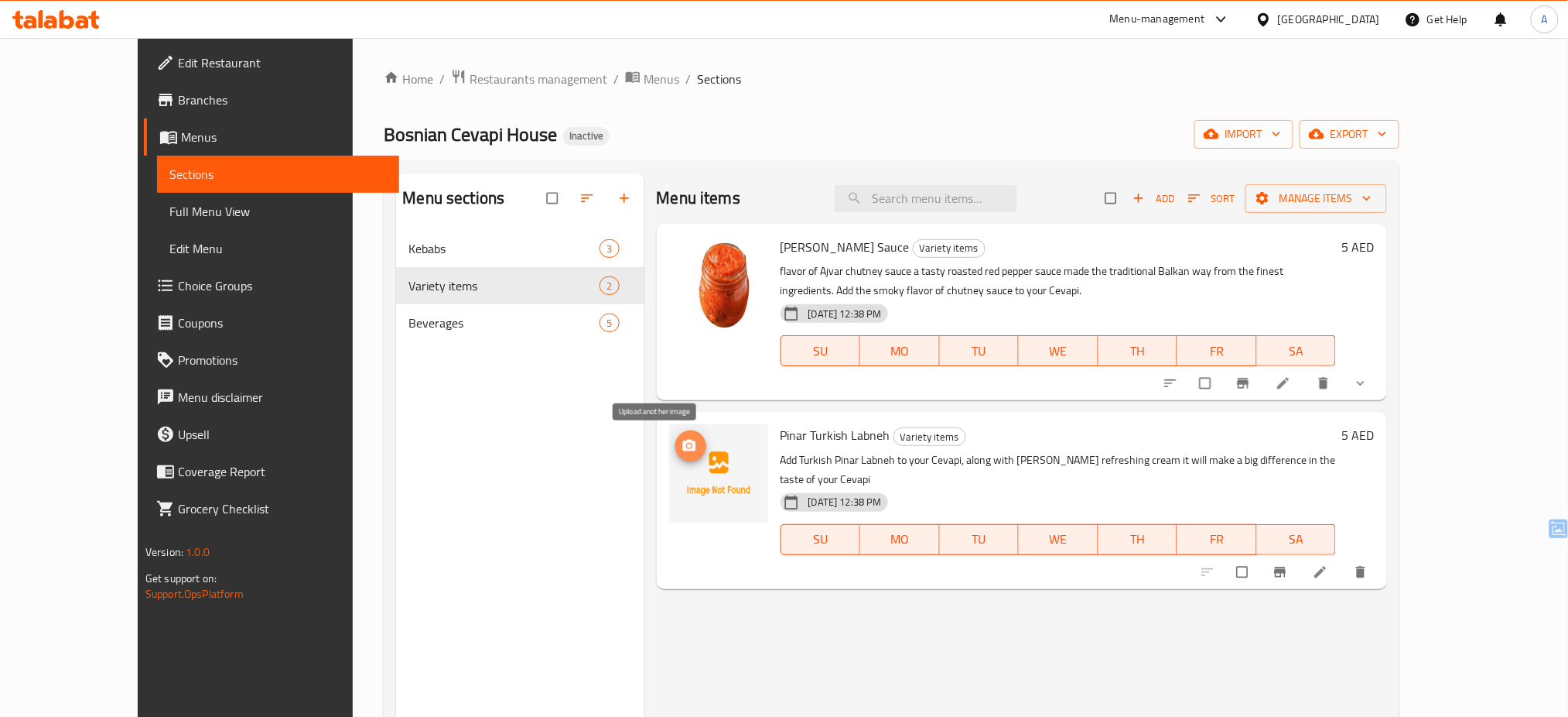
click at [675, 434] on button "upload picture" at bounding box center [690, 445] width 30 height 30
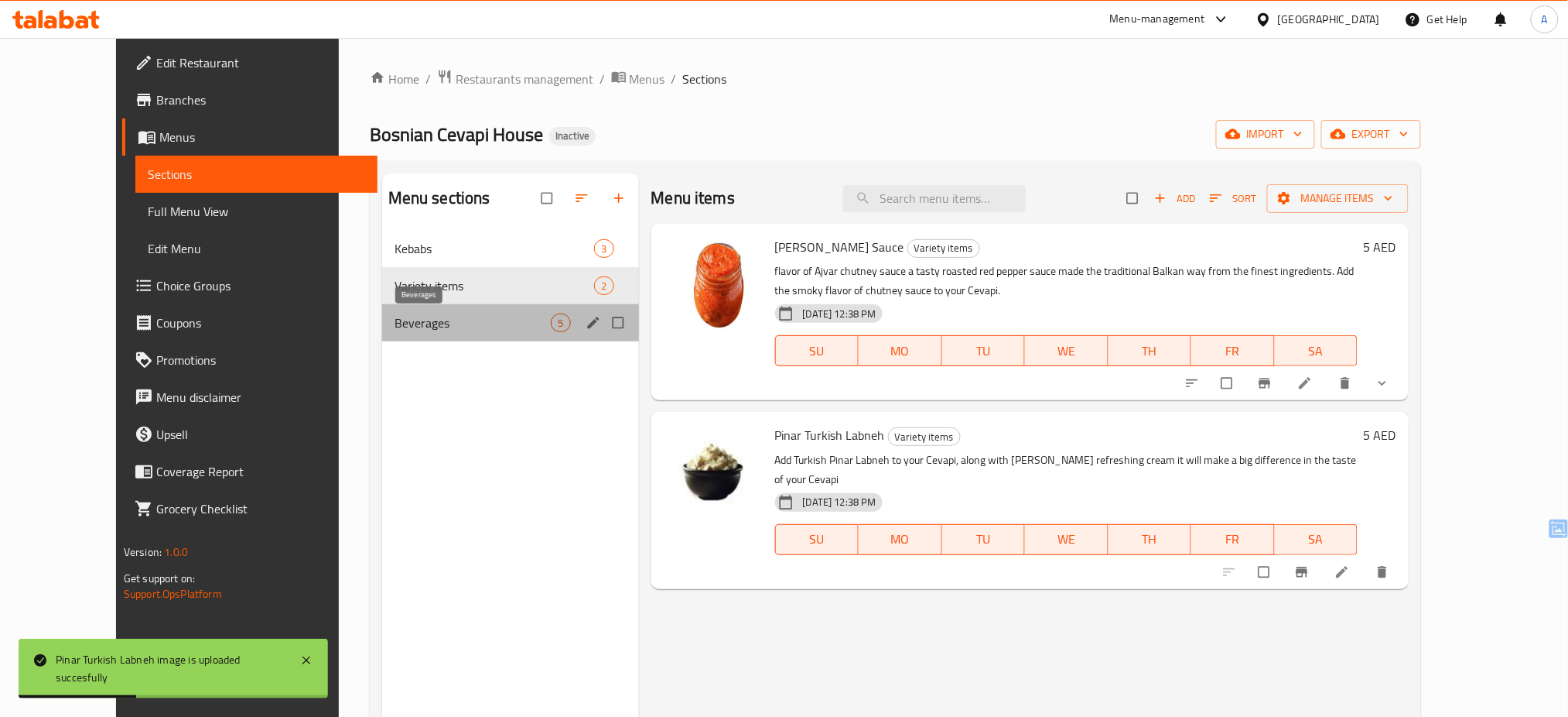
click at [429, 324] on span "Beverages" at bounding box center [473, 323] width 157 height 19
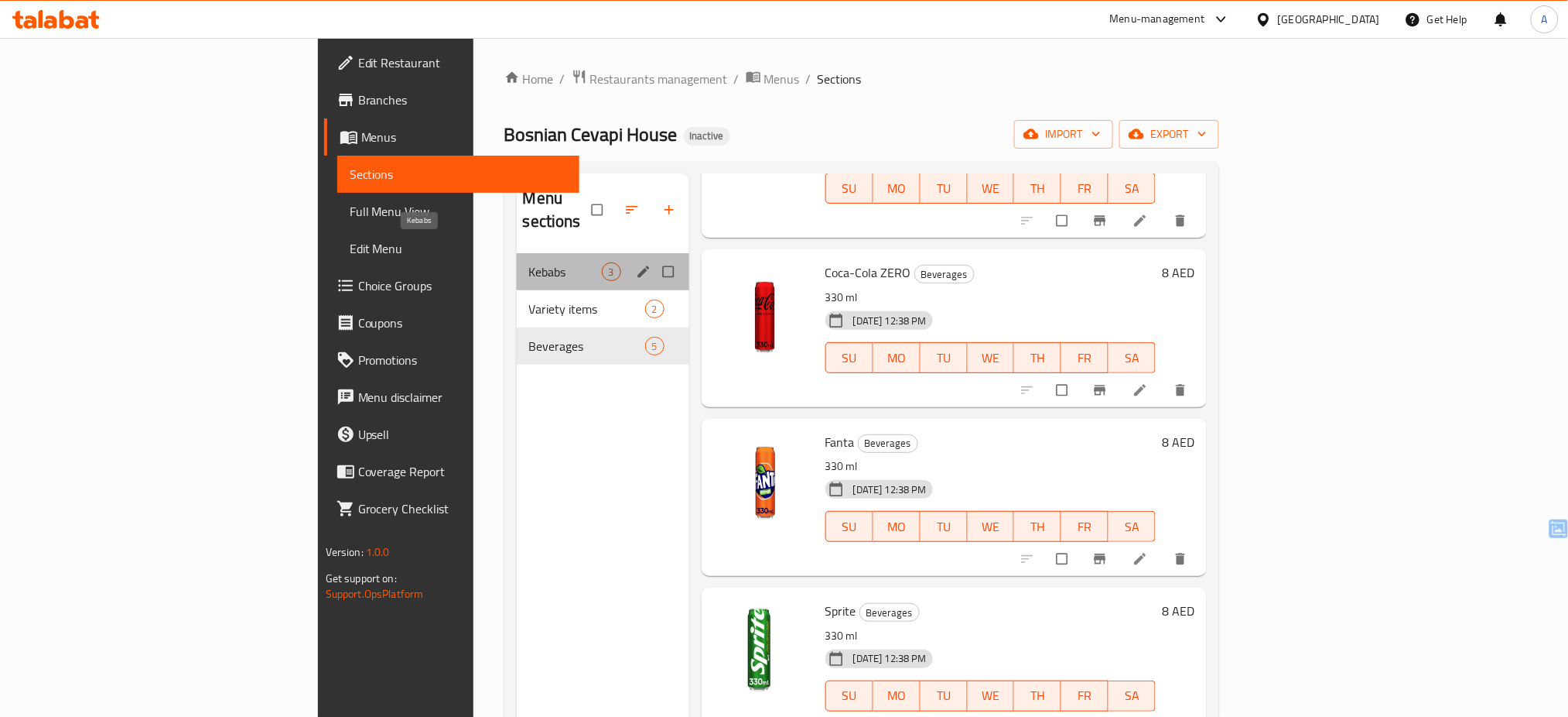
click at [529, 263] on span "Kebabs" at bounding box center [565, 271] width 73 height 19
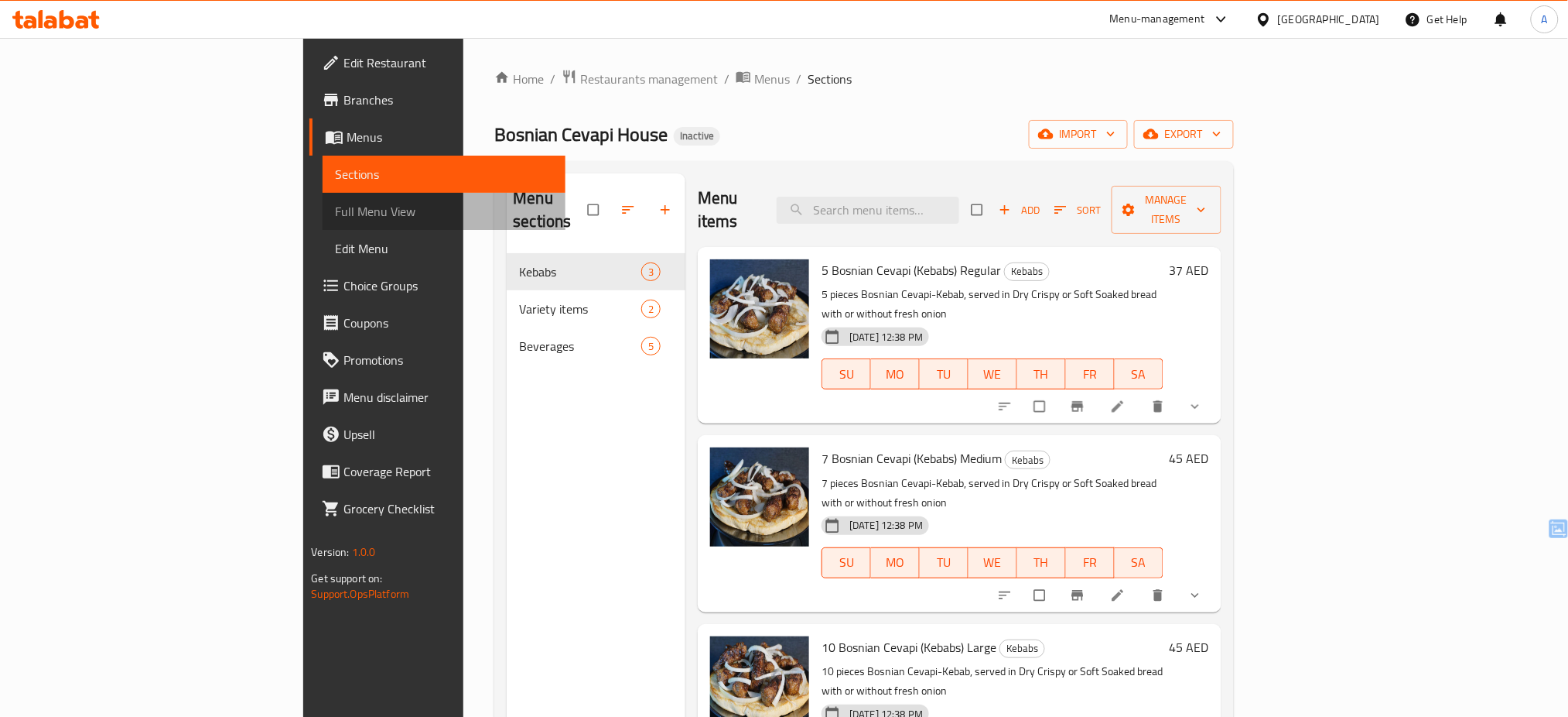
click at [322, 220] on link "Full Menu View" at bounding box center [443, 211] width 243 height 37
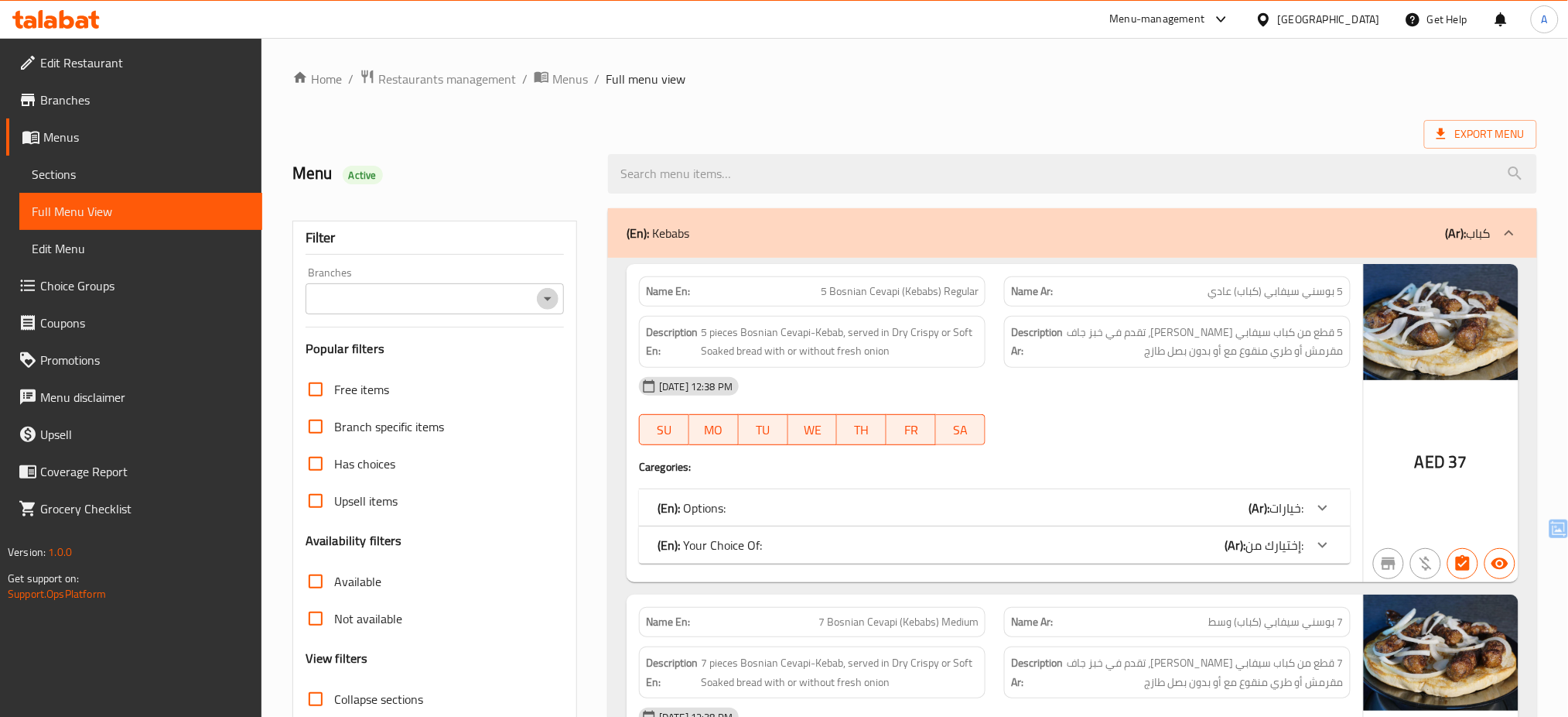
click at [551, 293] on icon "Open" at bounding box center [548, 298] width 19 height 19
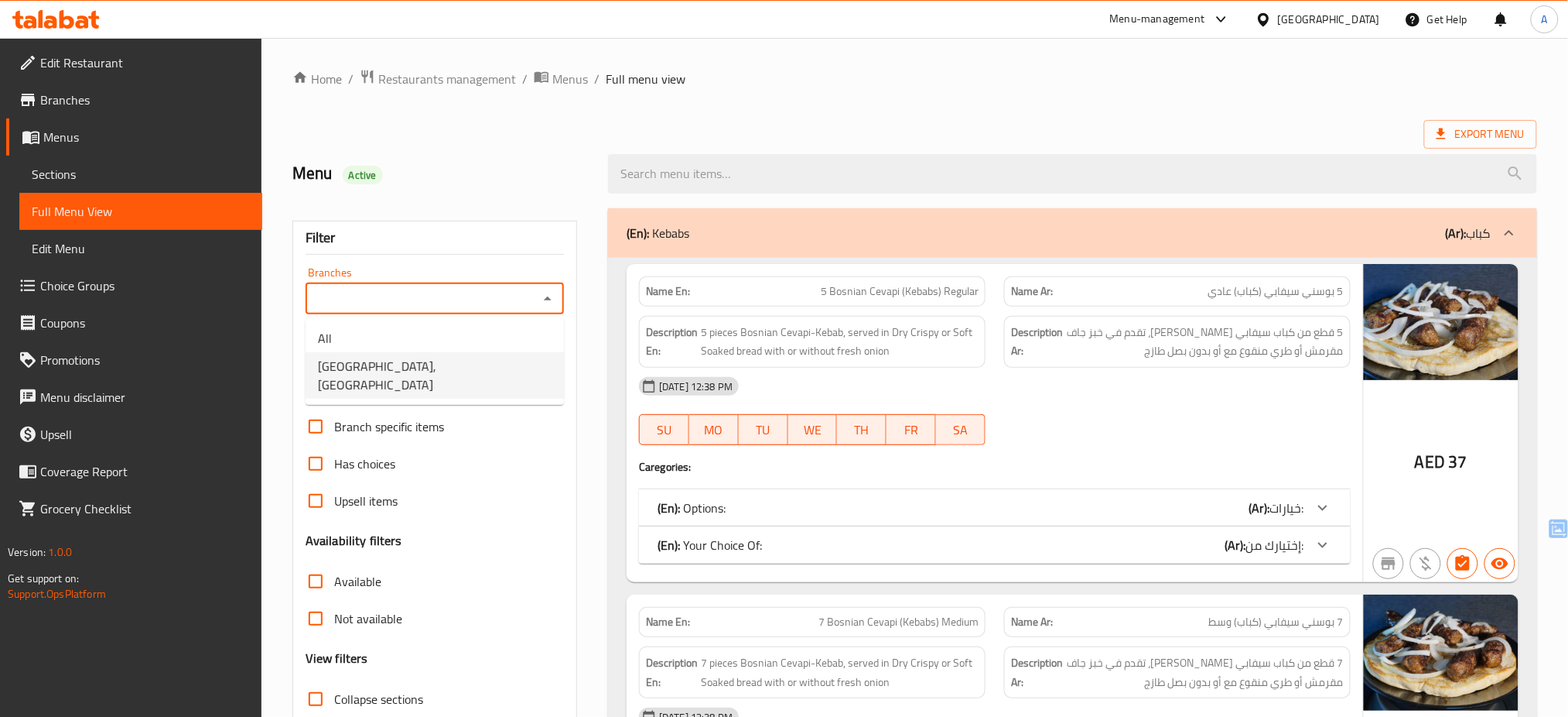
click at [521, 361] on span "Bosnian Cevapi House, Abu Dhabi Gate City" at bounding box center [435, 376] width 234 height 37
type input "Bosnian Cevapi House, Abu Dhabi Gate City"
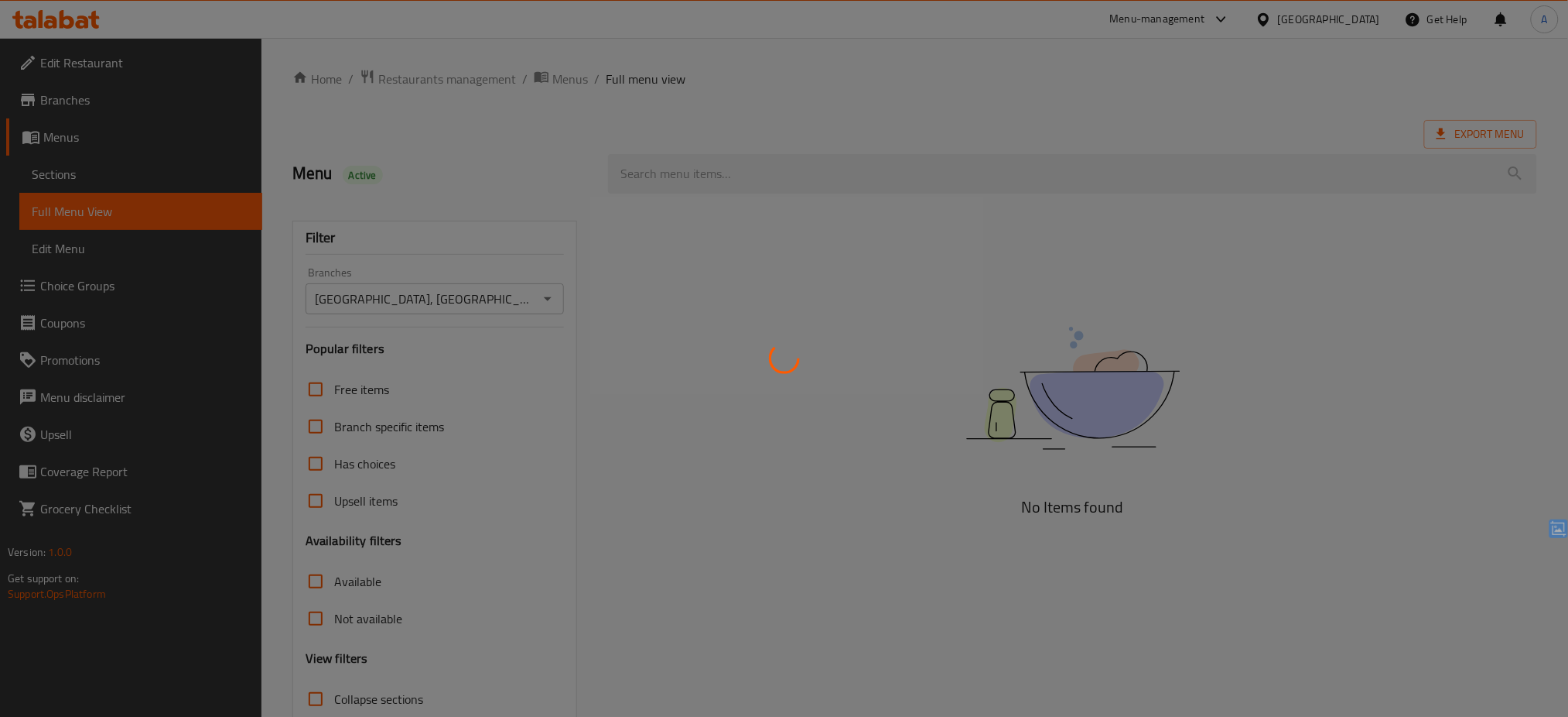
click at [527, 144] on div at bounding box center [784, 358] width 1568 height 717
click at [493, 144] on div at bounding box center [784, 358] width 1568 height 717
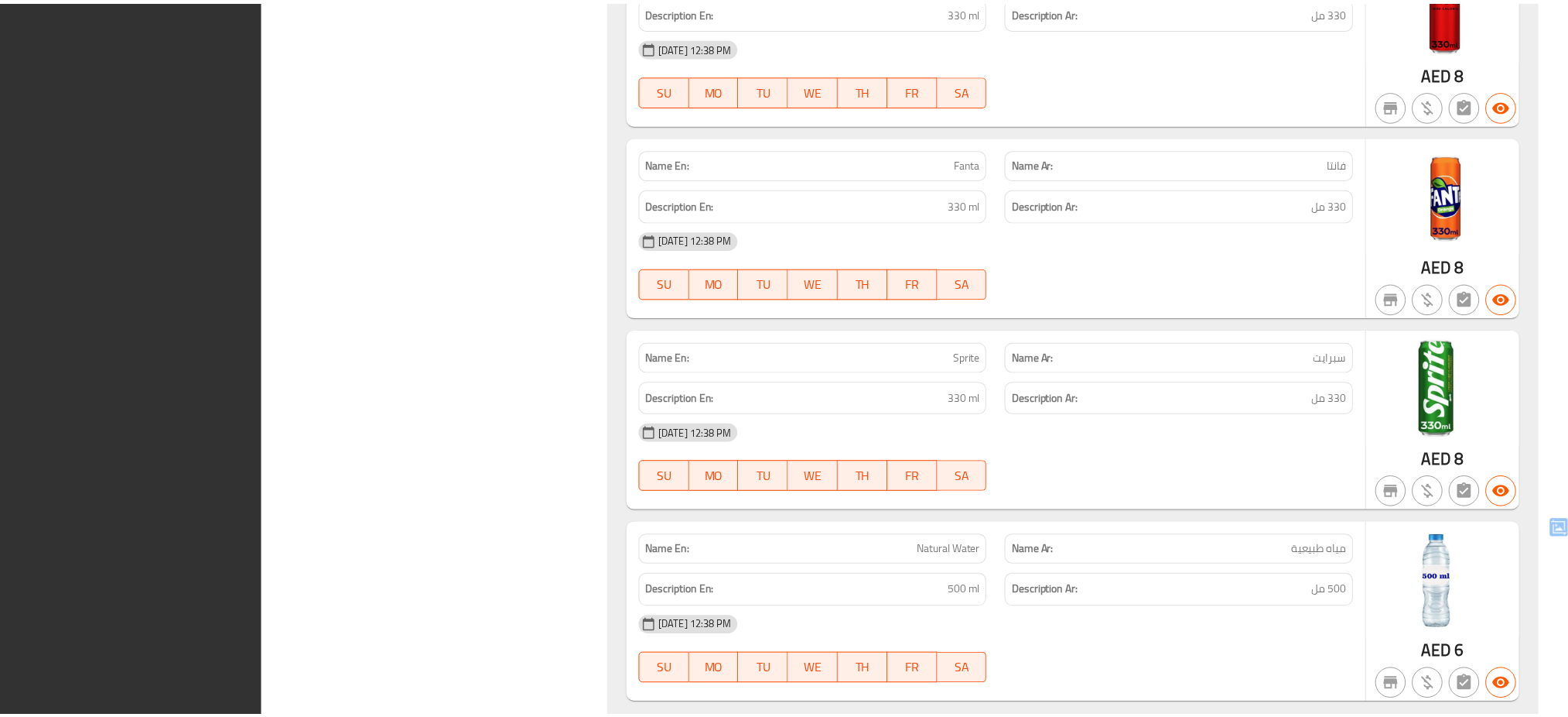
scroll to position [2273, 0]
